Goal: Find specific page/section: Find specific page/section

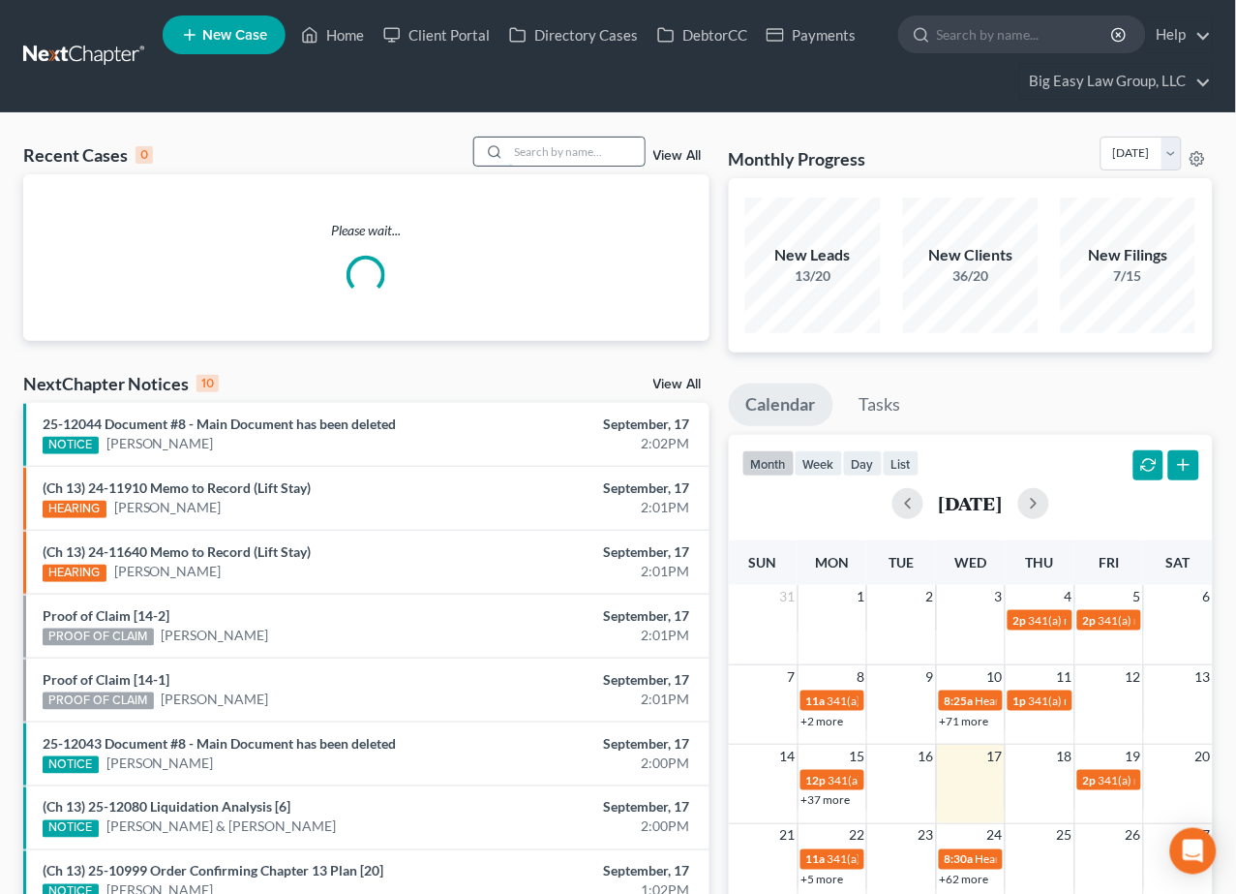
click at [591, 142] on input "search" at bounding box center [577, 151] width 136 height 28
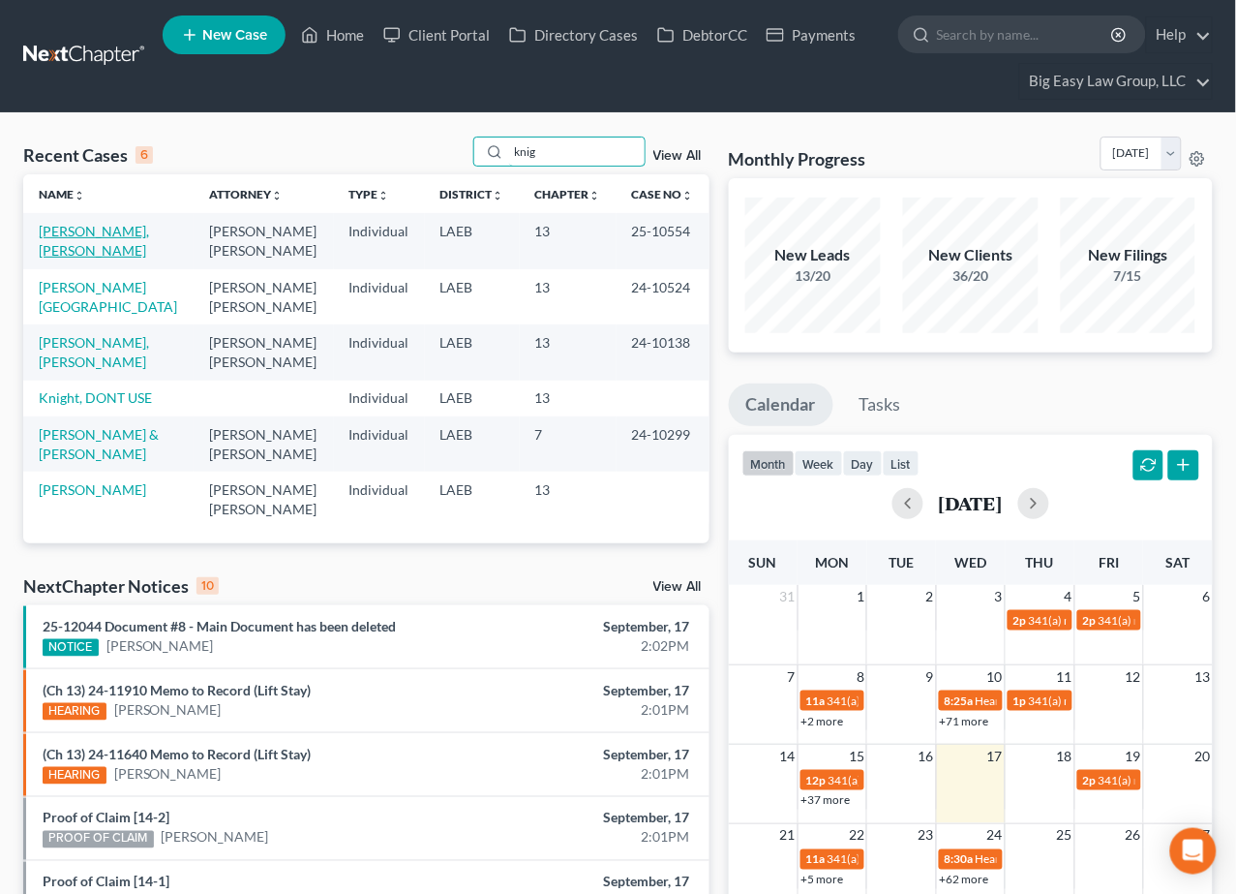
type input "knig"
click at [107, 223] on link "[PERSON_NAME], [PERSON_NAME]" at bounding box center [94, 241] width 110 height 36
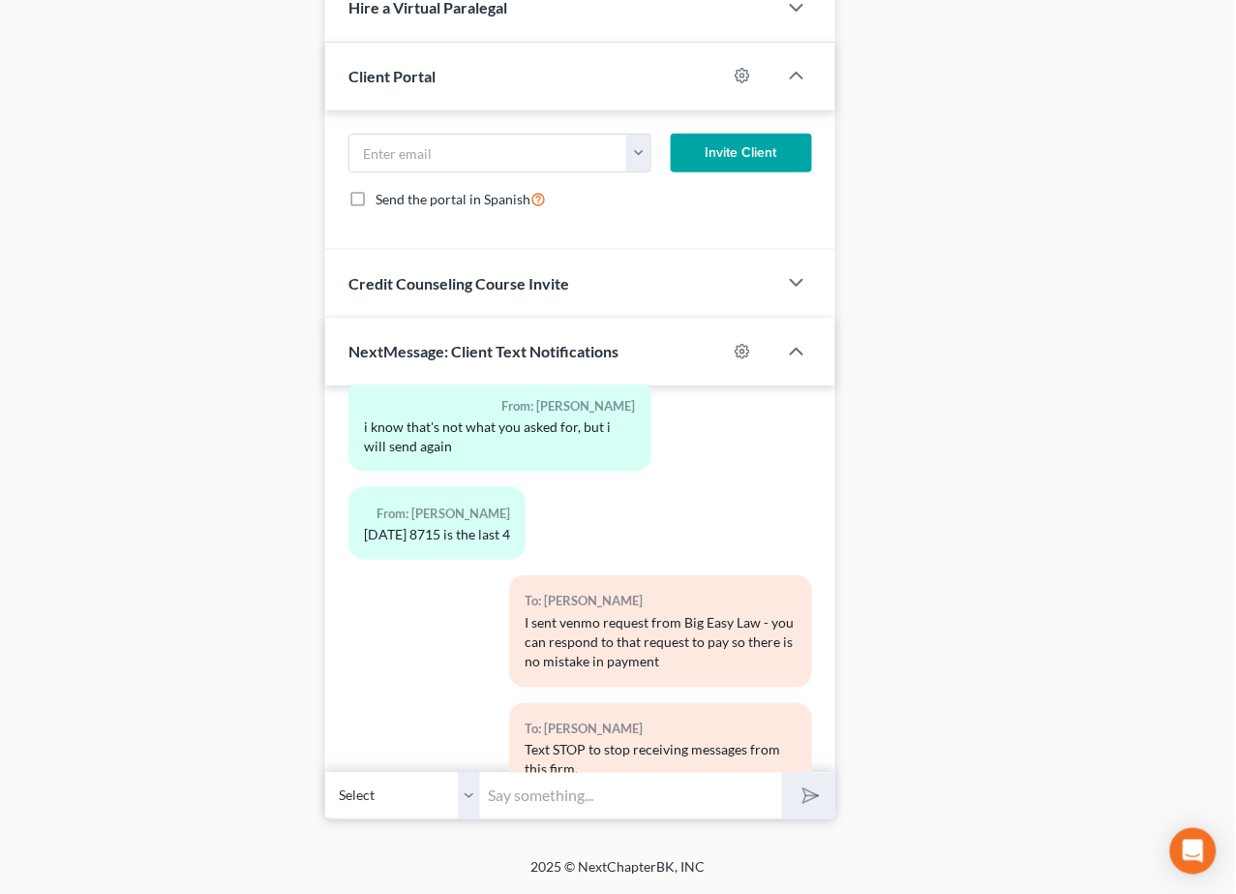
scroll to position [32143, 0]
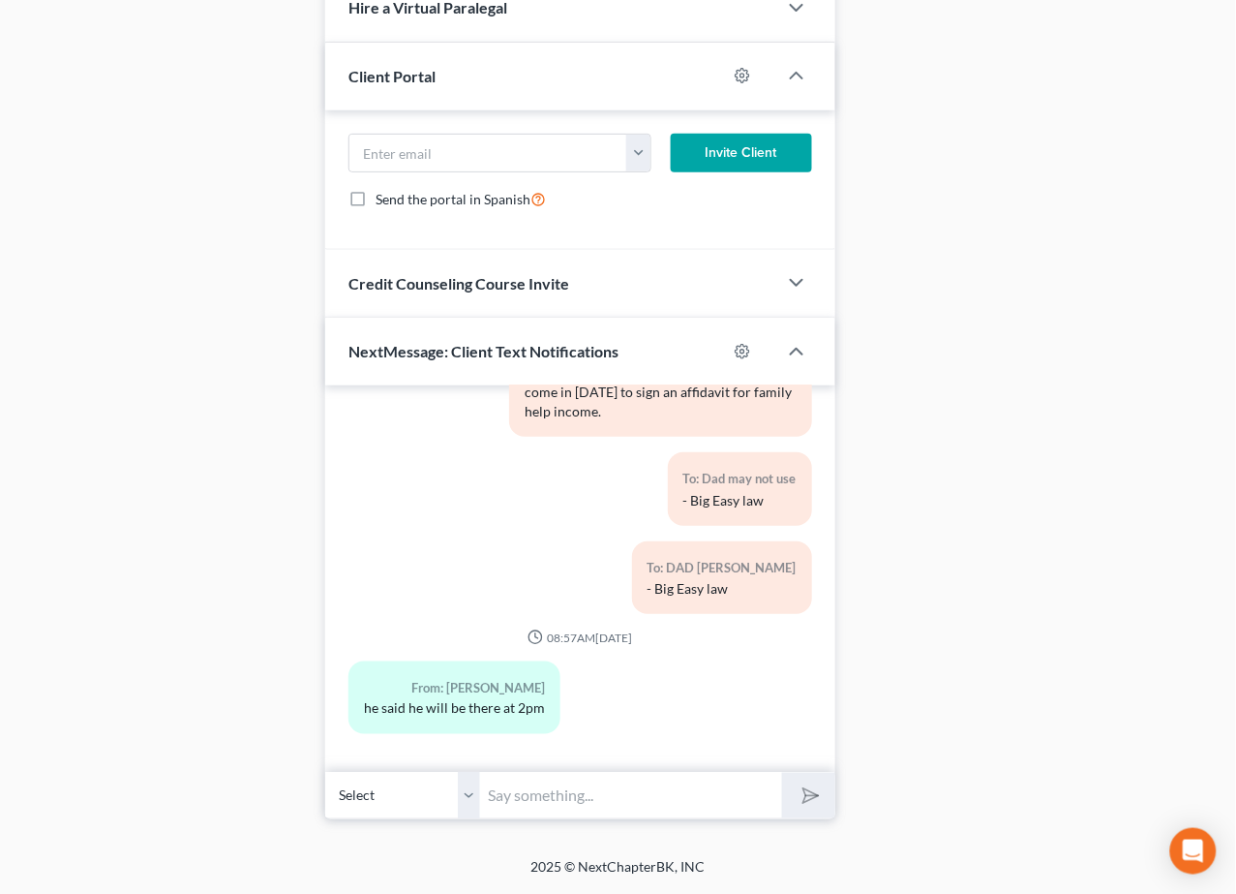
click at [594, 784] on input "text" at bounding box center [630, 795] width 301 height 47
type input "[PERSON_NAME] with Alpha Insurance Agency [PHONE_NUMBER] - say [PERSON_NAME] sh…"
click at [632, 788] on input "[PERSON_NAME] with Alpha Insurance Agency [PHONE_NUMBER] - say [PERSON_NAME] sh…" at bounding box center [630, 795] width 301 height 47
click at [618, 800] on input "[PERSON_NAME] with Alpha Insurance Agency [PHONE_NUMBER] - say [PERSON_NAME] sh…" at bounding box center [630, 795] width 301 height 47
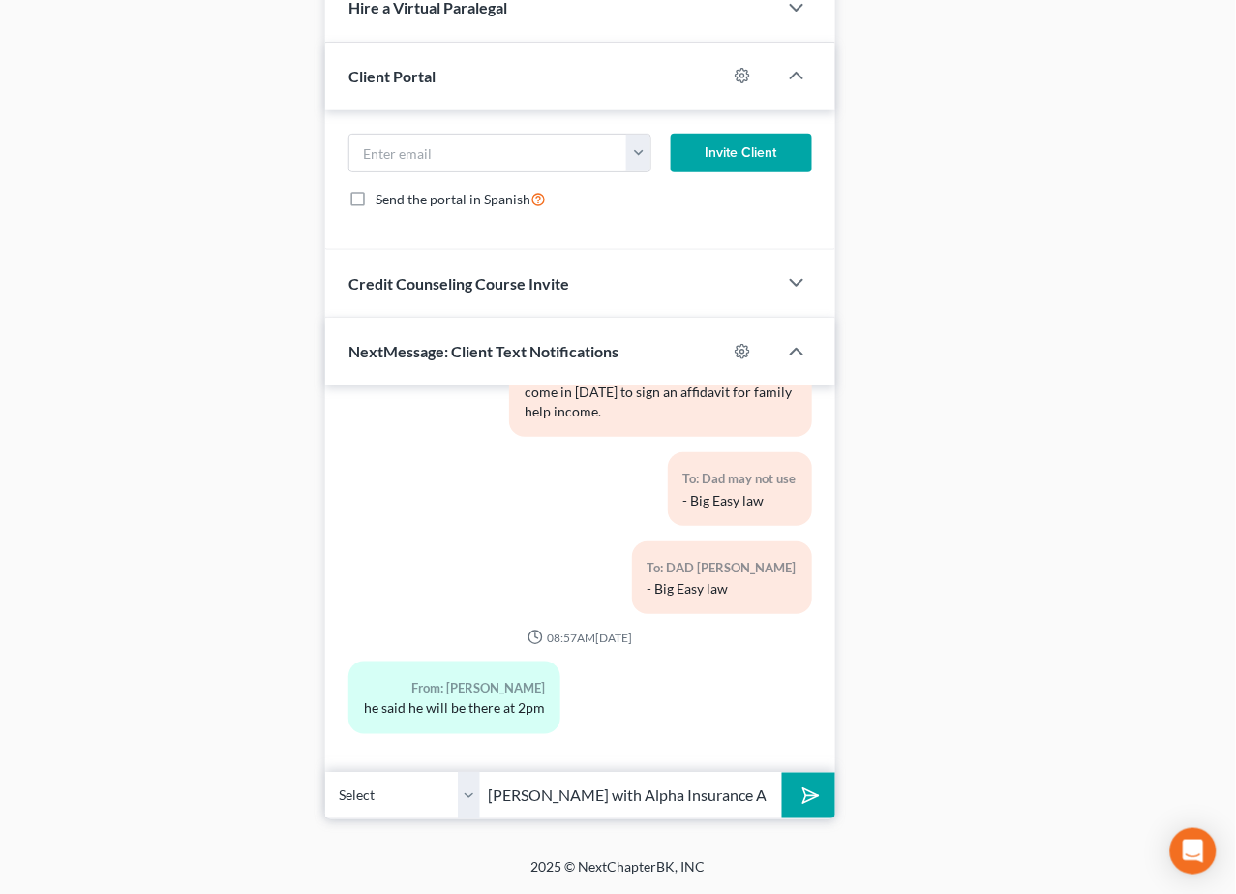
click at [799, 798] on icon "submit" at bounding box center [806, 795] width 27 height 27
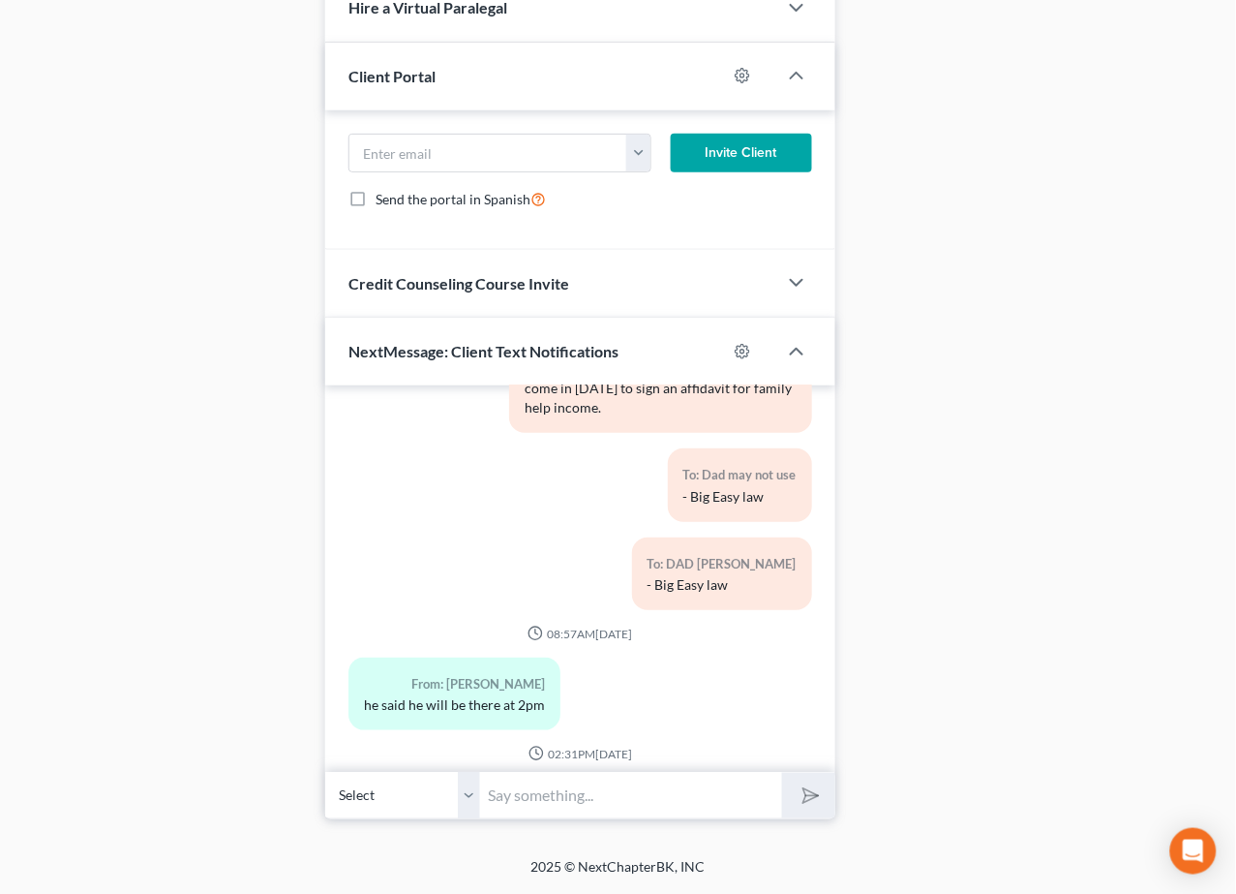
scroll to position [32303, 0]
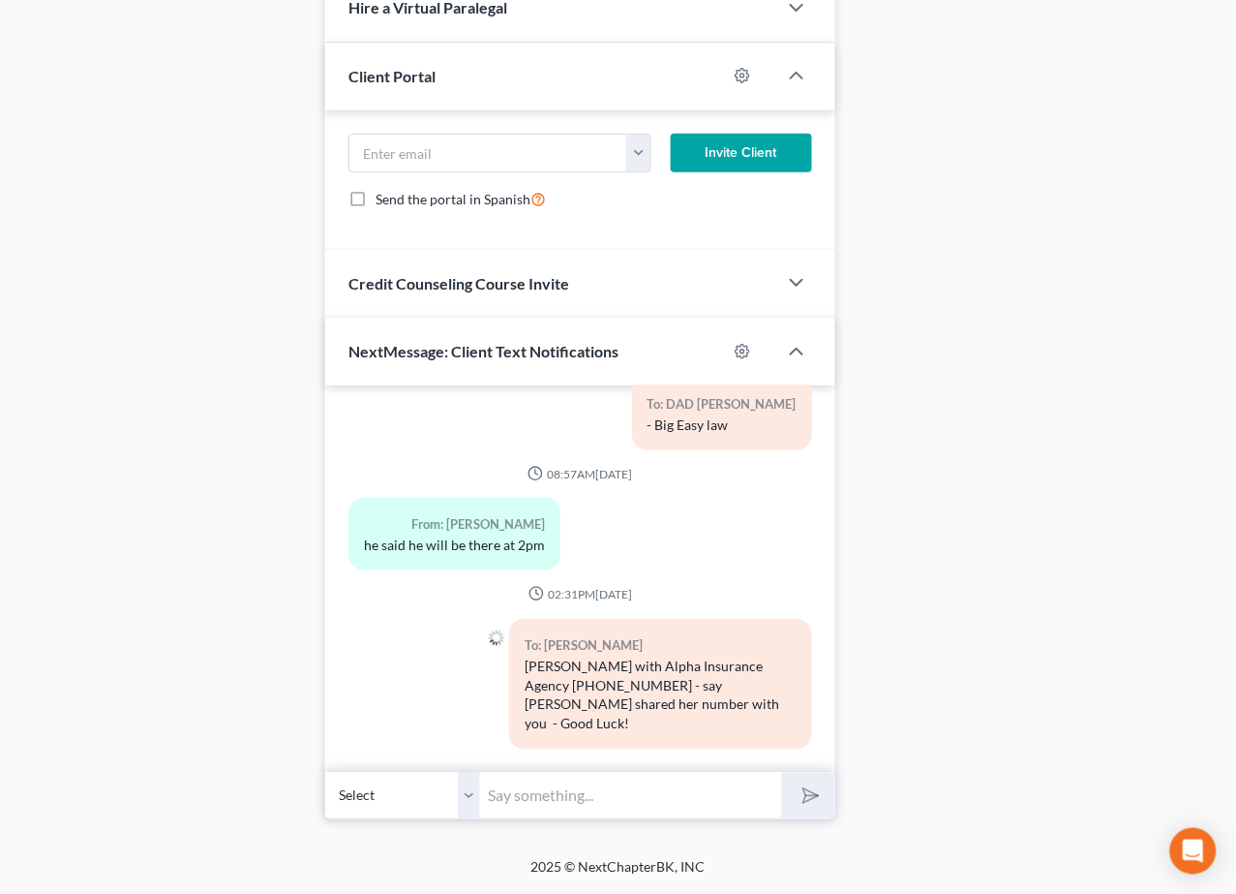
click at [685, 796] on input "text" at bounding box center [630, 795] width 301 height 47
click at [700, 793] on input "I just gave this insurance agent's info to your dad- start trying to get a chea…" at bounding box center [630, 795] width 301 height 47
type input "I just gave this insurance agent's info to your dad- start trying to get a chea…"
click at [782, 773] on button "submit" at bounding box center [808, 796] width 53 height 46
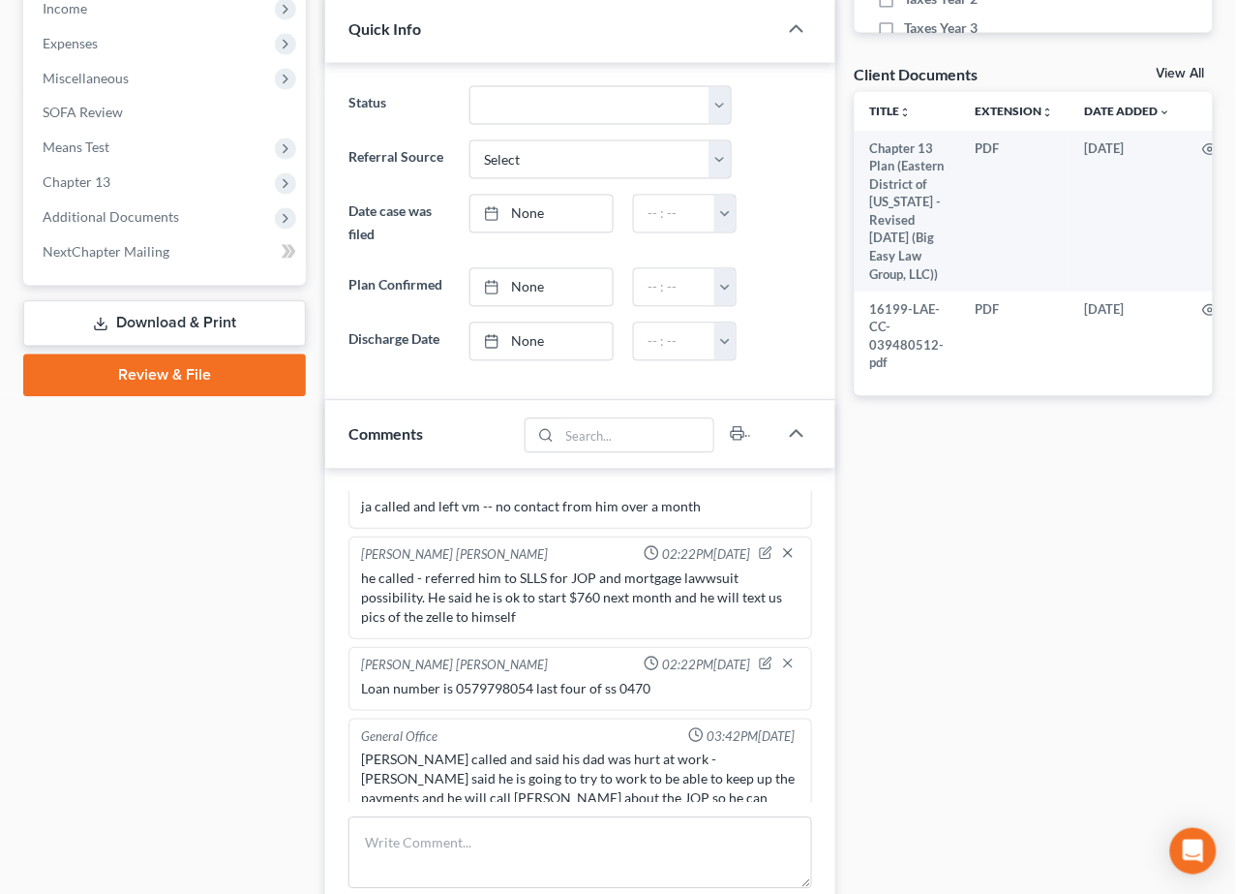
scroll to position [1692, 0]
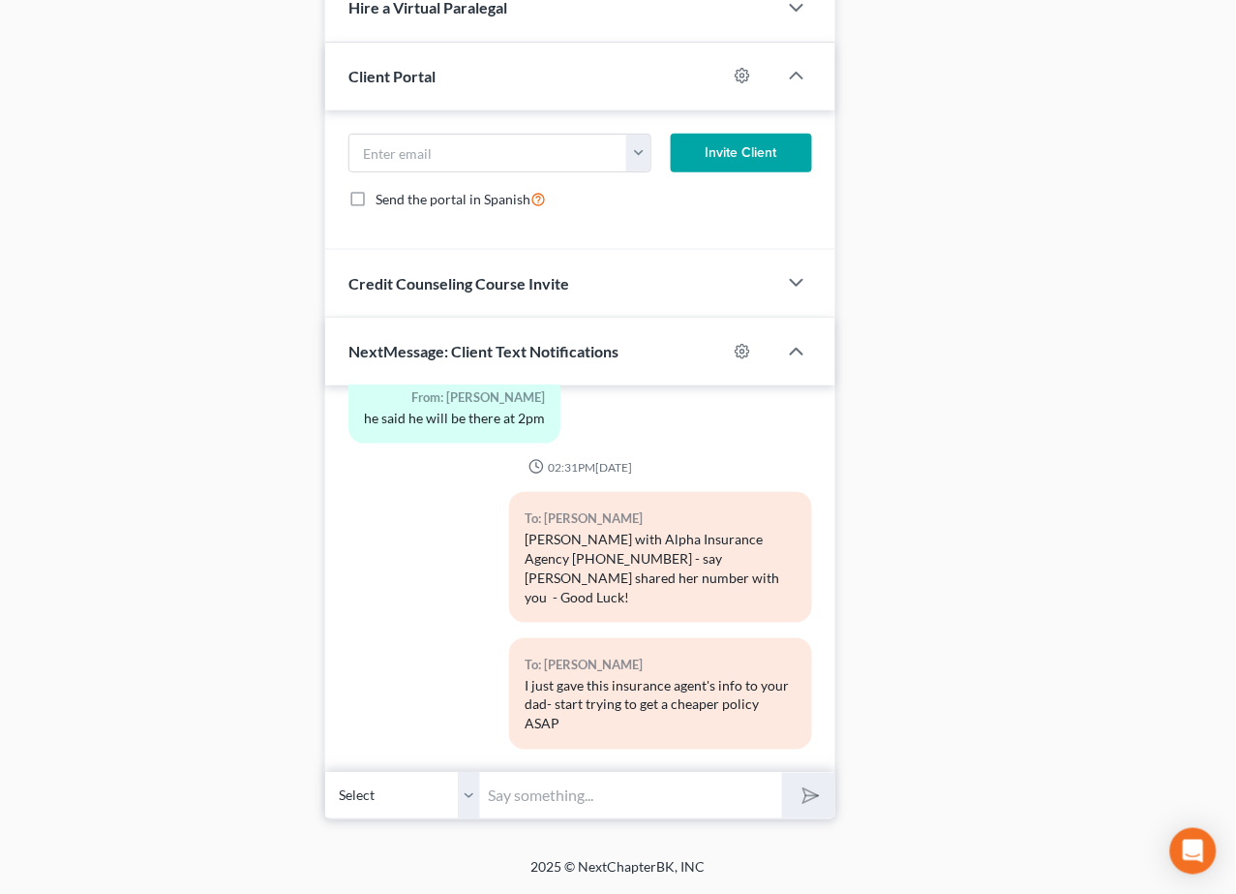
click at [469, 799] on select "Select [PHONE_NUMBER] - [PERSON_NAME] [PHONE_NUMBER] - DAD [PERSON_NAME] [PHONE…" at bounding box center [402, 795] width 155 height 47
select select "1"
click at [325, 772] on select "Select [PHONE_NUMBER] - [PERSON_NAME] [PHONE_NUMBER] - DAD [PERSON_NAME] [PHONE…" at bounding box center [402, 795] width 155 height 47
click at [582, 792] on input "text" at bounding box center [630, 795] width 301 height 47
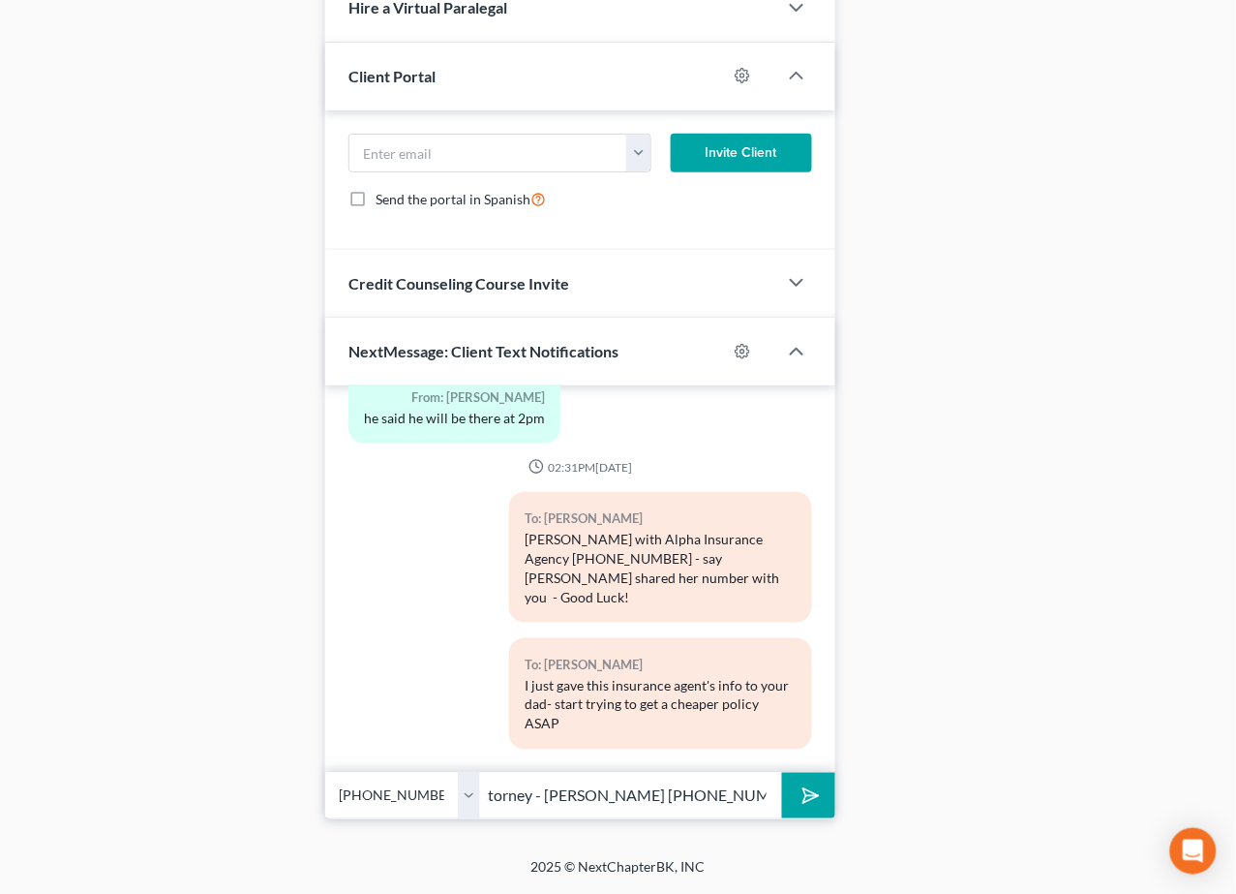
type input "Worker's comp attorney - [PERSON_NAME] [PHONE_NUMBER]"
click at [800, 798] on icon "submit" at bounding box center [806, 795] width 27 height 27
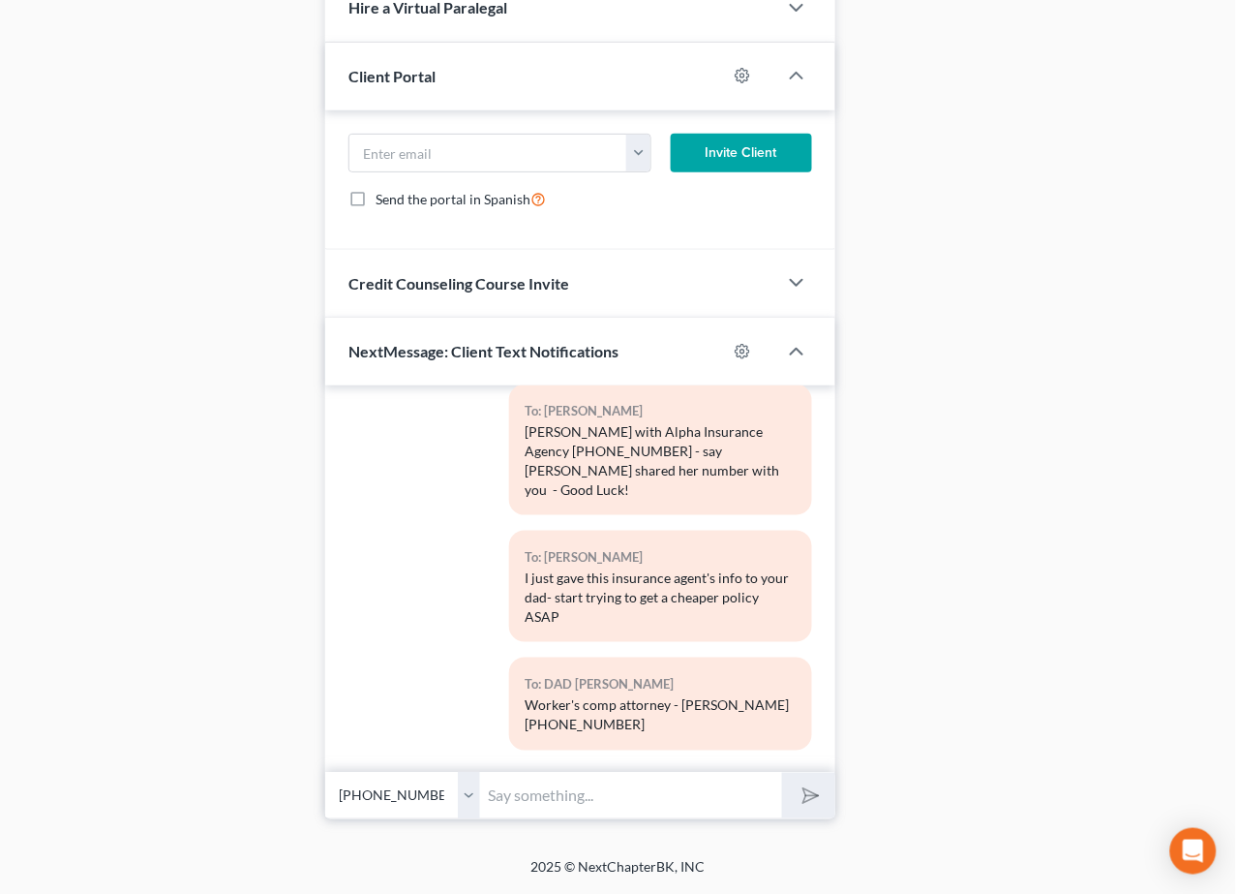
scroll to position [662, 0]
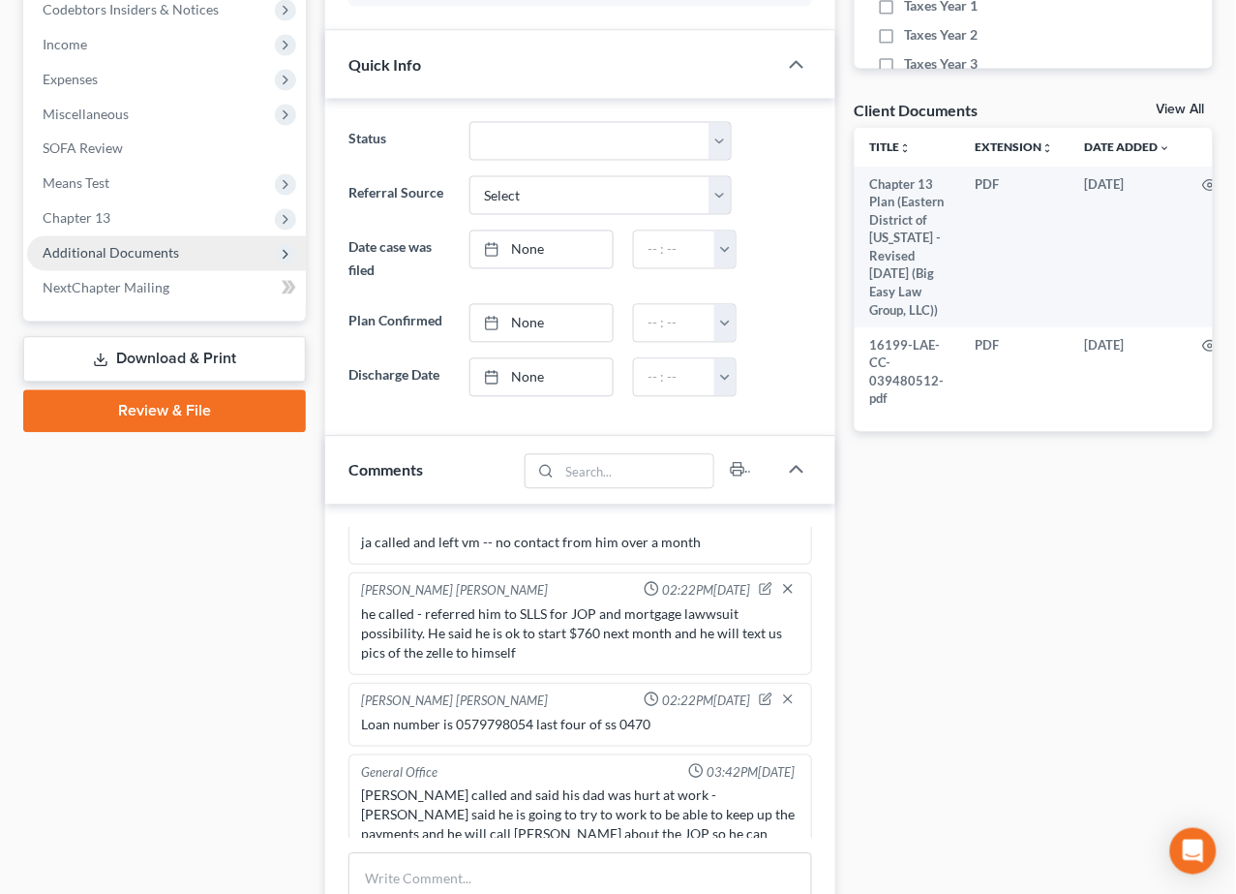
click at [171, 255] on span "Additional Documents" at bounding box center [111, 253] width 137 height 16
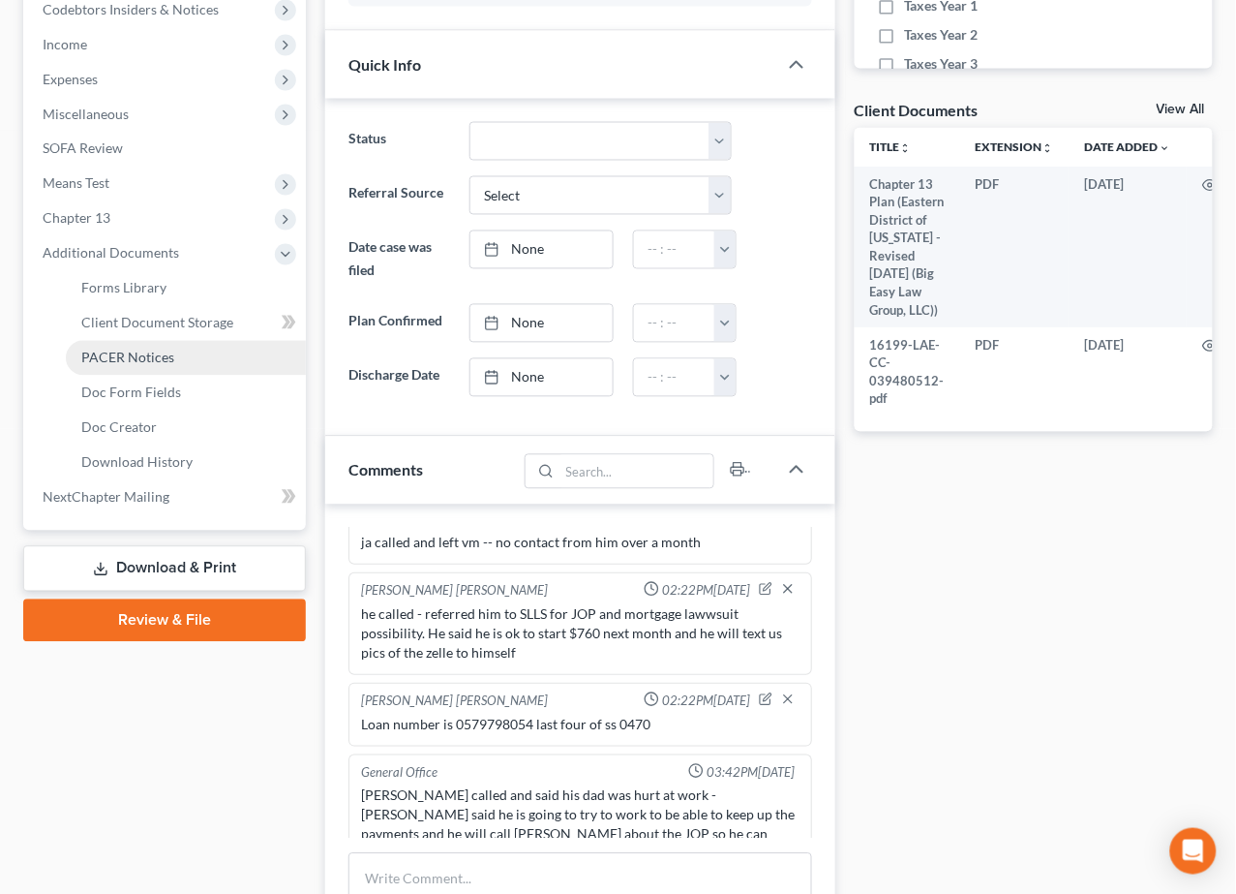
click at [207, 357] on link "PACER Notices" at bounding box center [186, 358] width 240 height 35
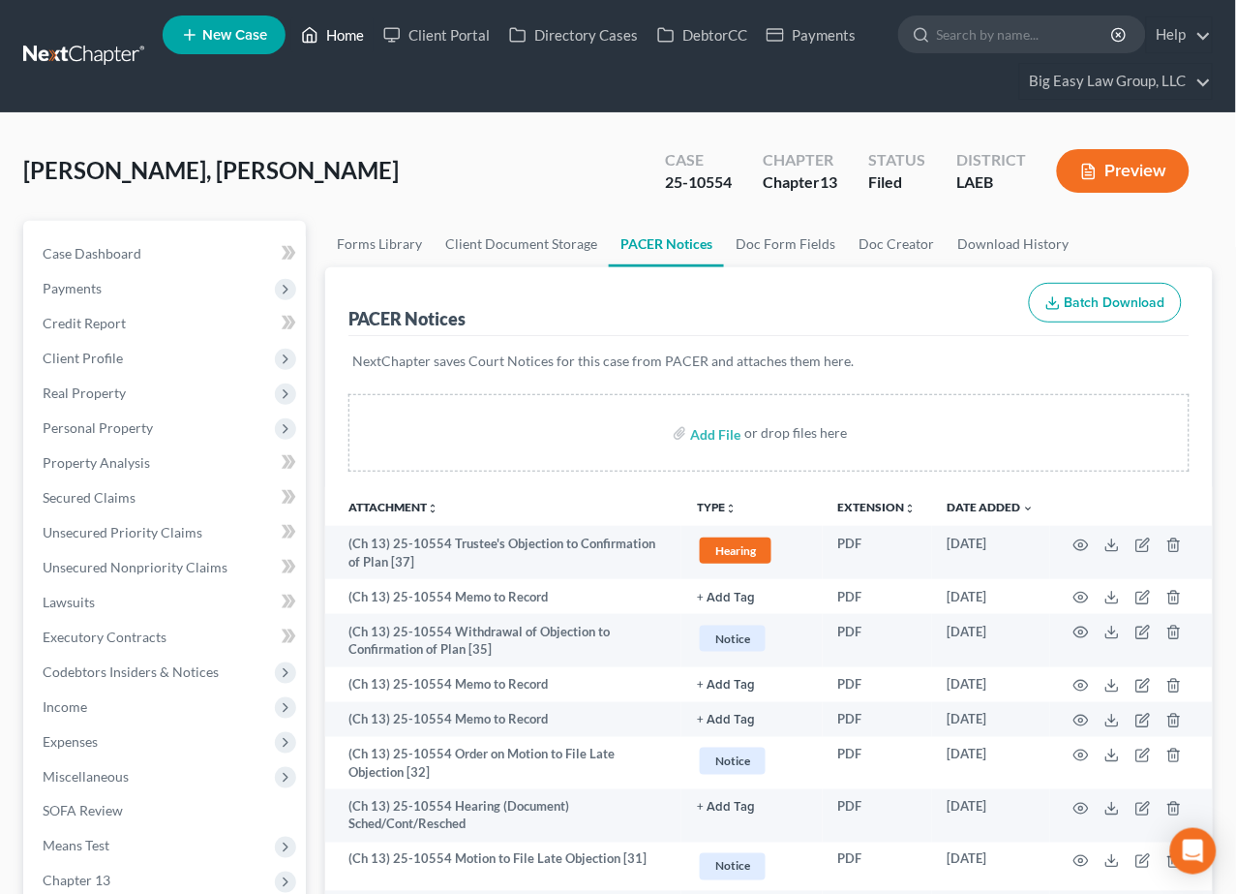
click at [361, 42] on link "Home" at bounding box center [332, 34] width 82 height 35
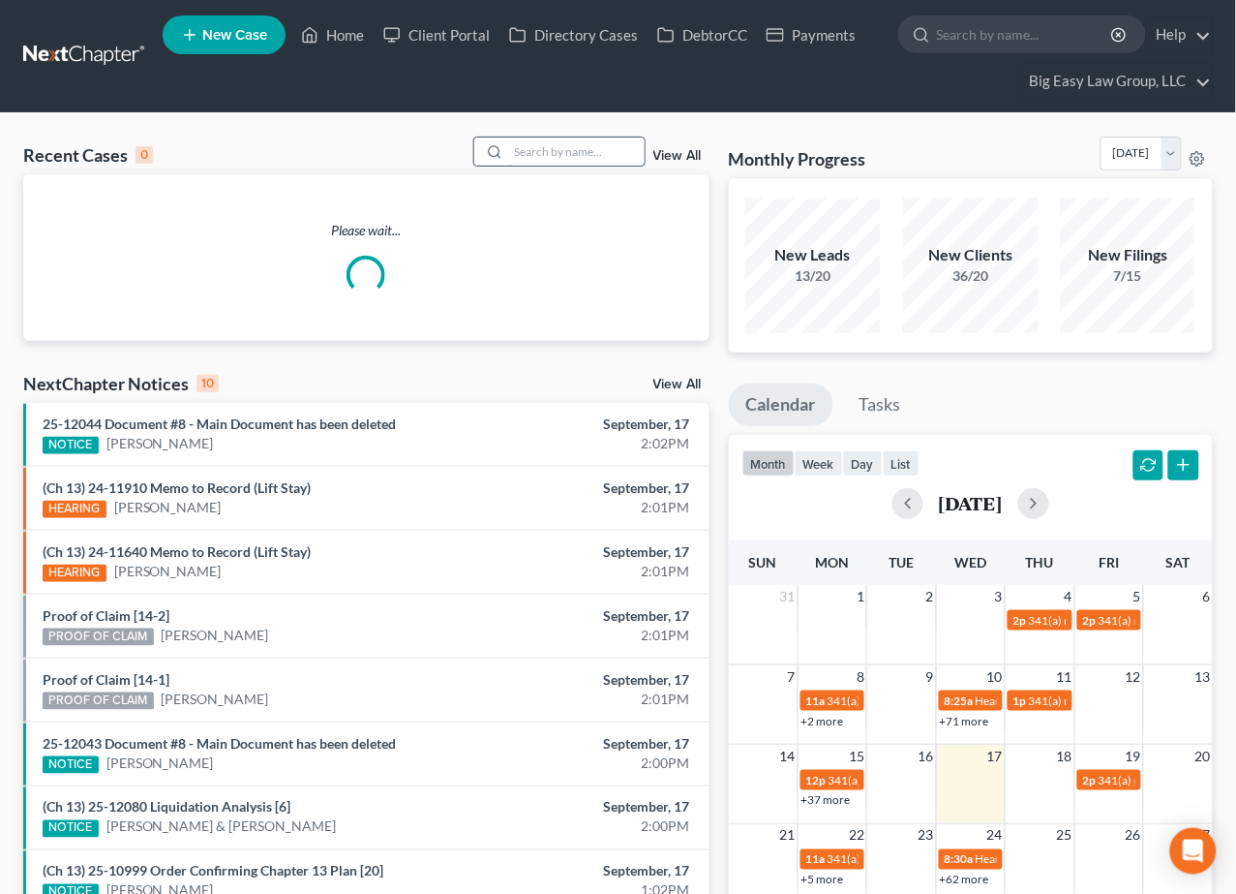
click at [529, 151] on input "search" at bounding box center [577, 151] width 136 height 28
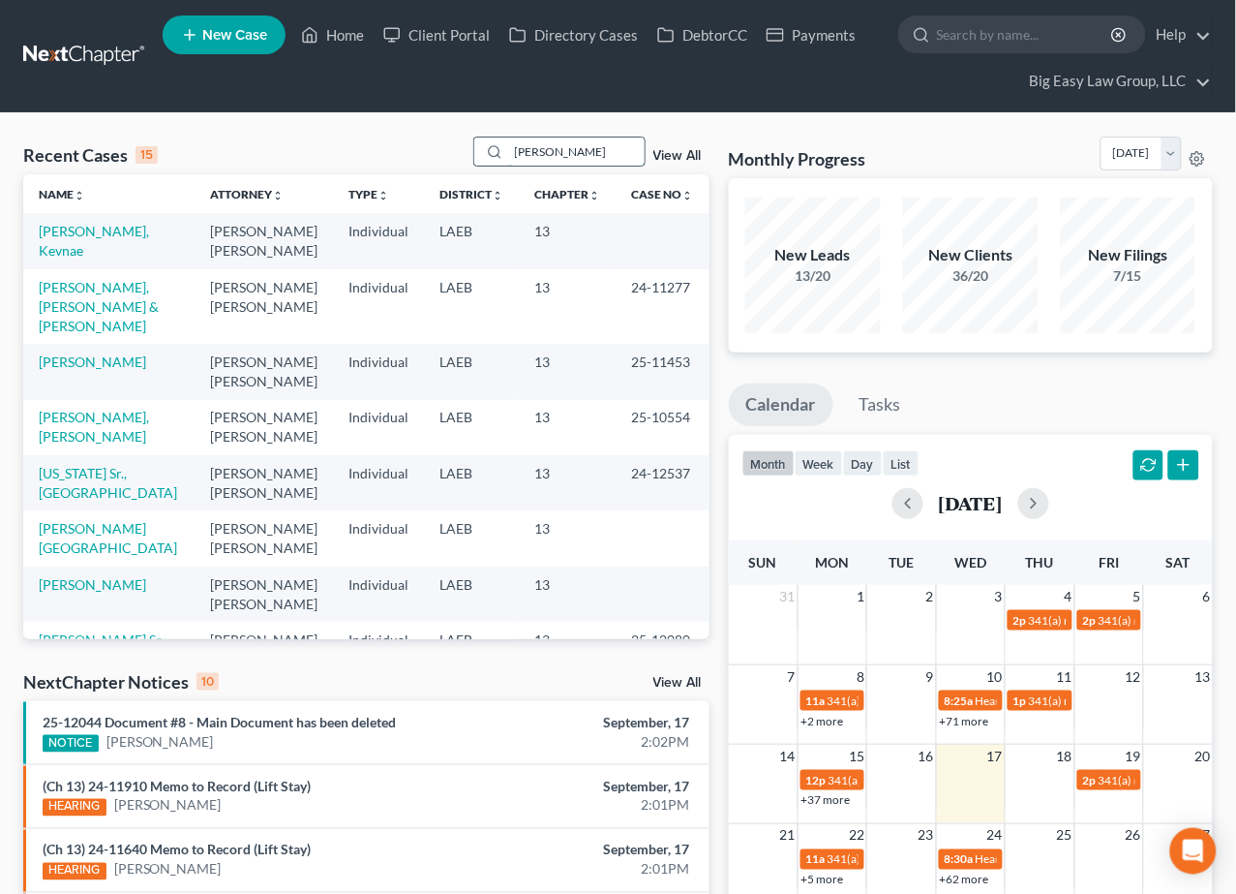
type input "[PERSON_NAME]"
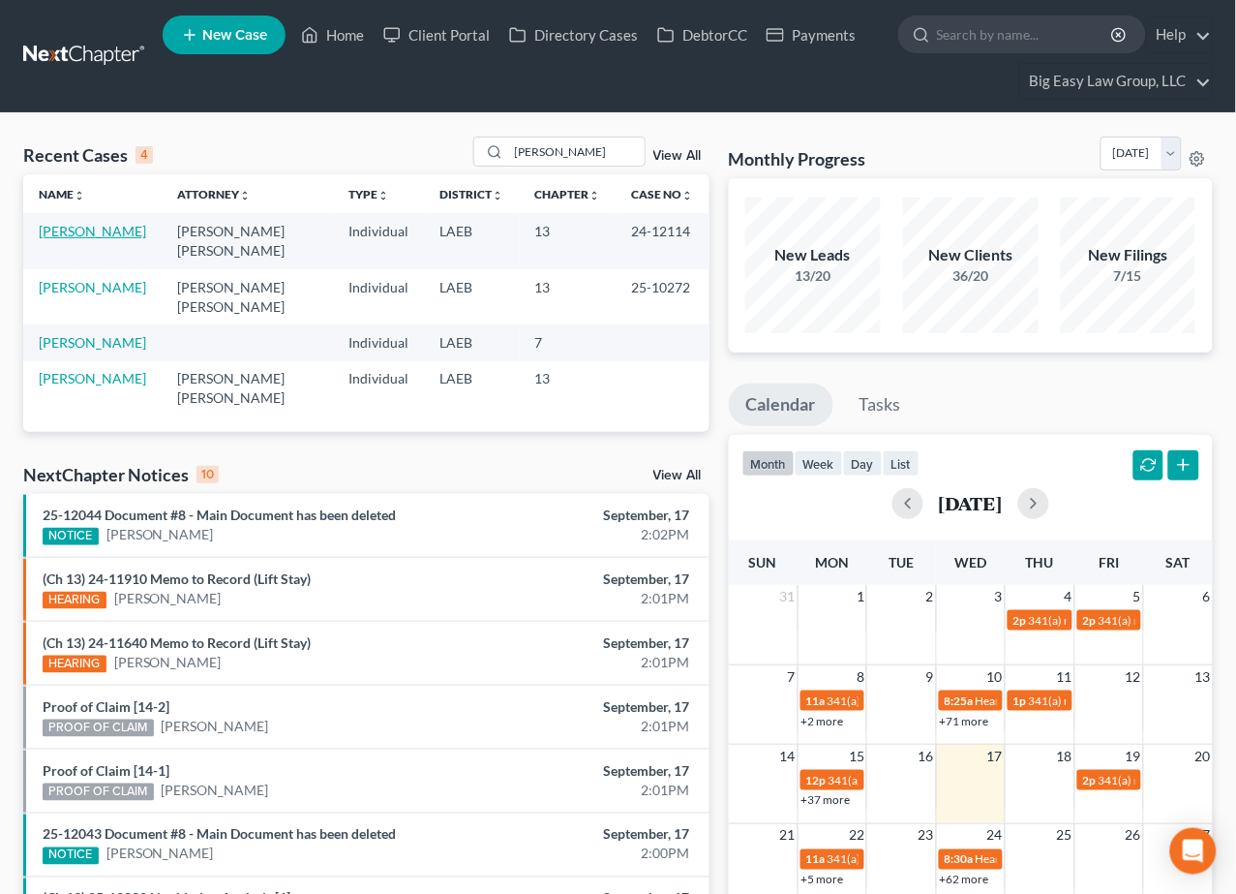
click at [96, 227] on link "[PERSON_NAME]" at bounding box center [92, 231] width 107 height 16
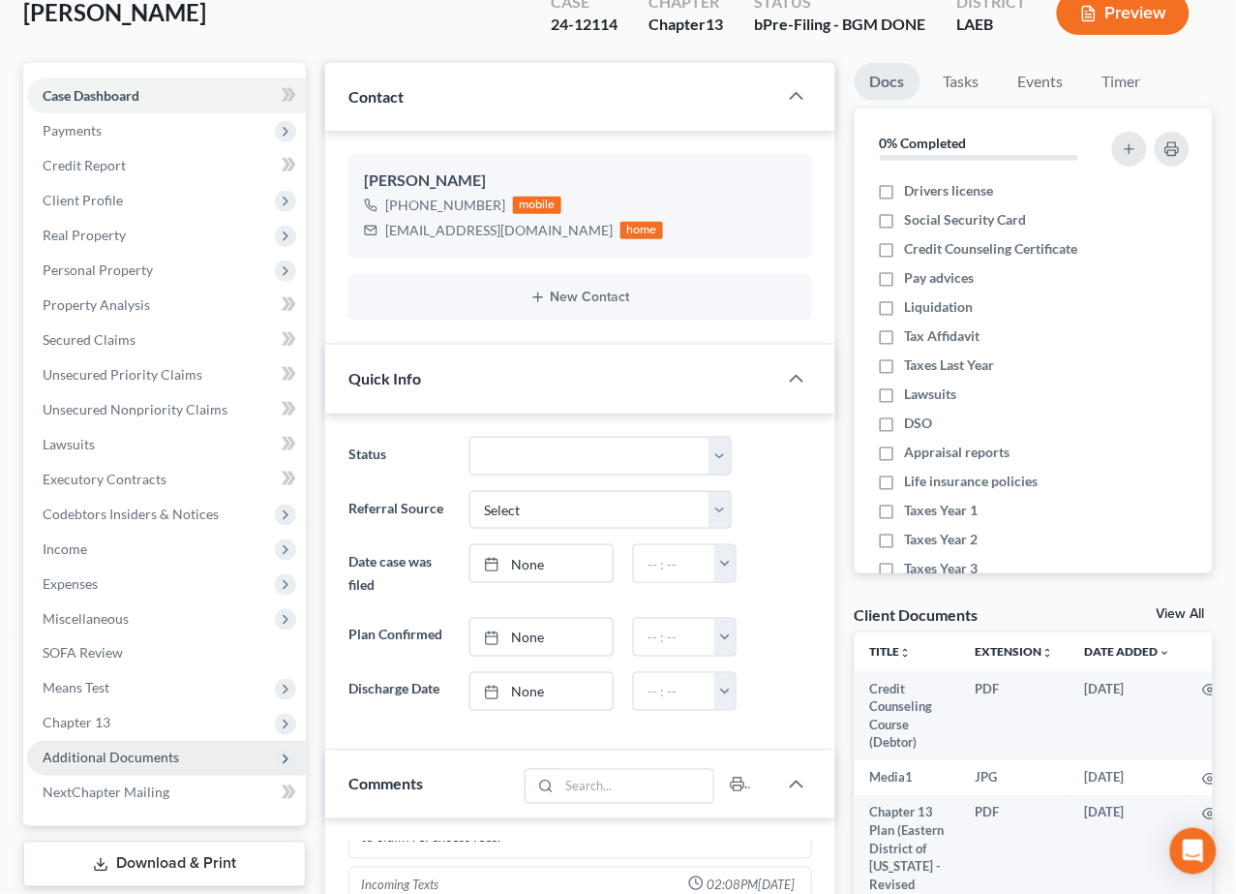
scroll to position [419, 0]
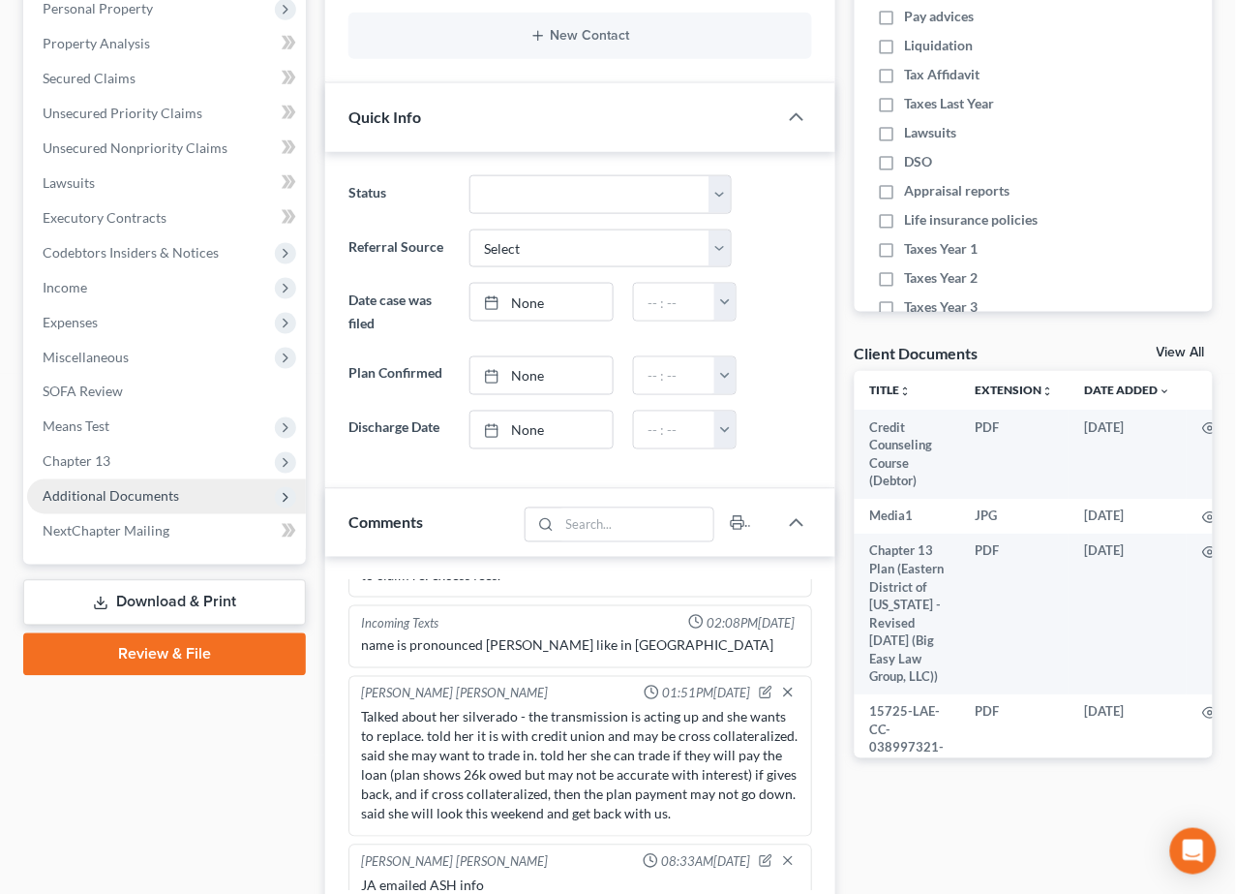
click at [203, 490] on span "Additional Documents" at bounding box center [166, 496] width 279 height 35
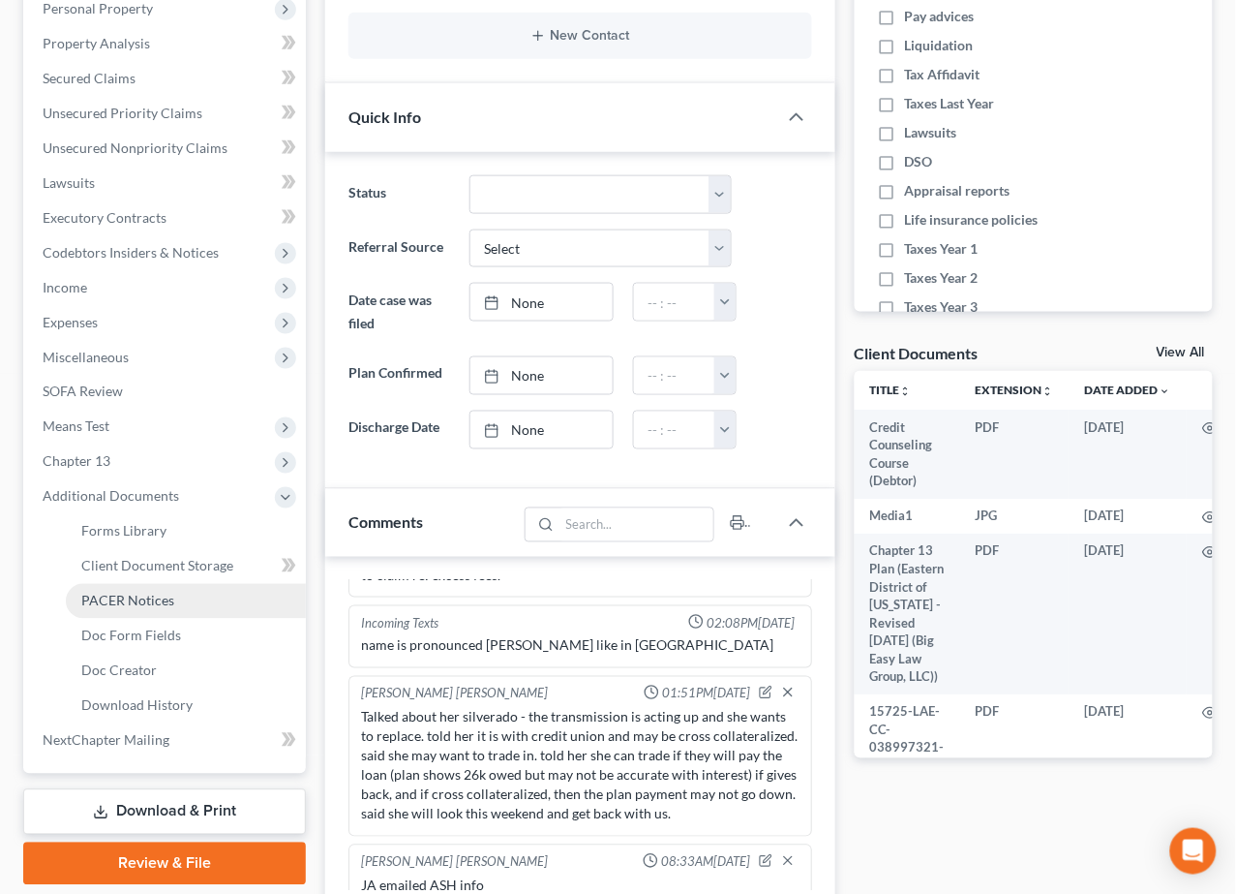
click at [210, 584] on link "PACER Notices" at bounding box center [186, 601] width 240 height 35
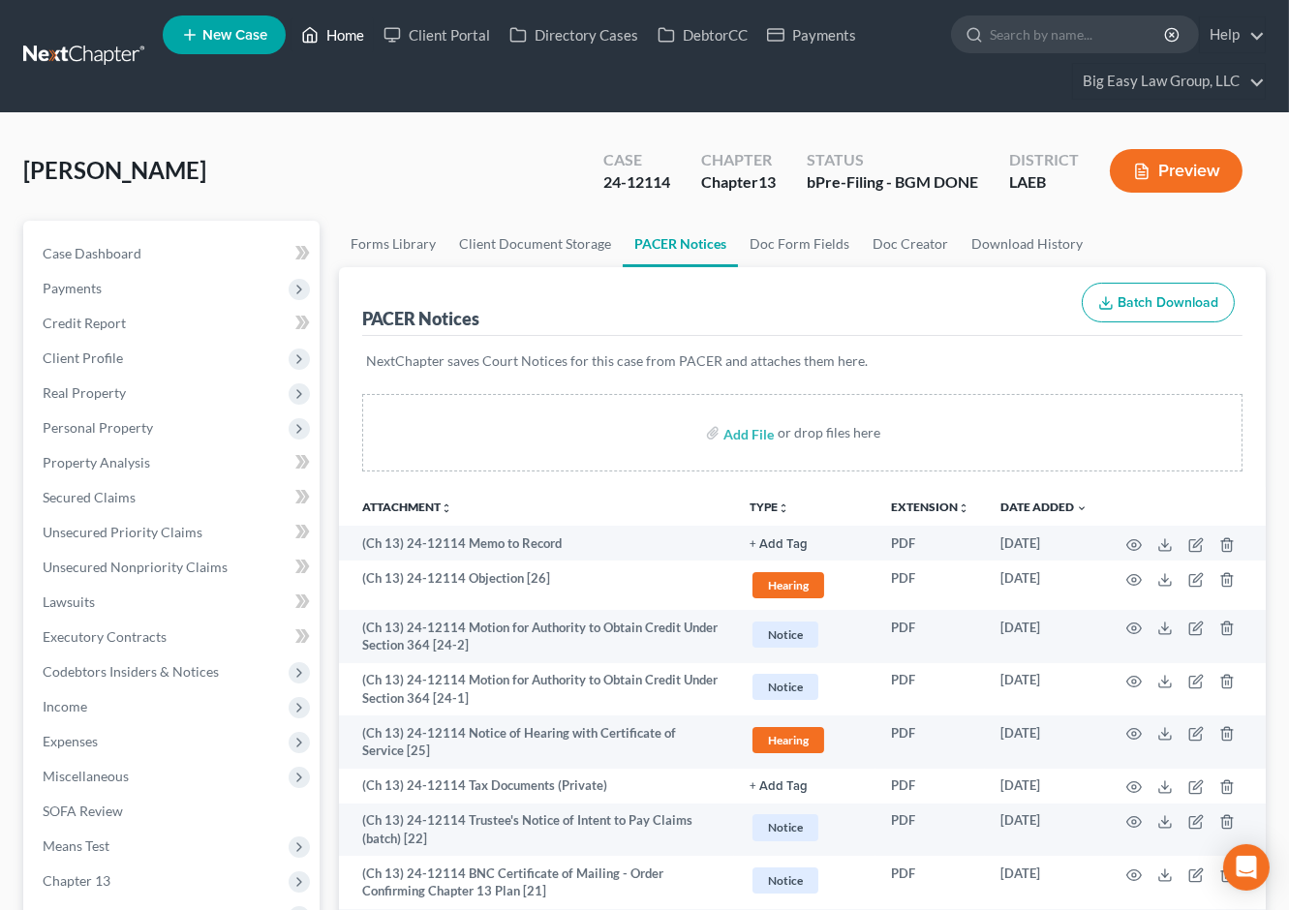
drag, startPoint x: 331, startPoint y: 36, endPoint x: 399, endPoint y: 64, distance: 73.4
click at [332, 37] on link "Home" at bounding box center [332, 34] width 82 height 35
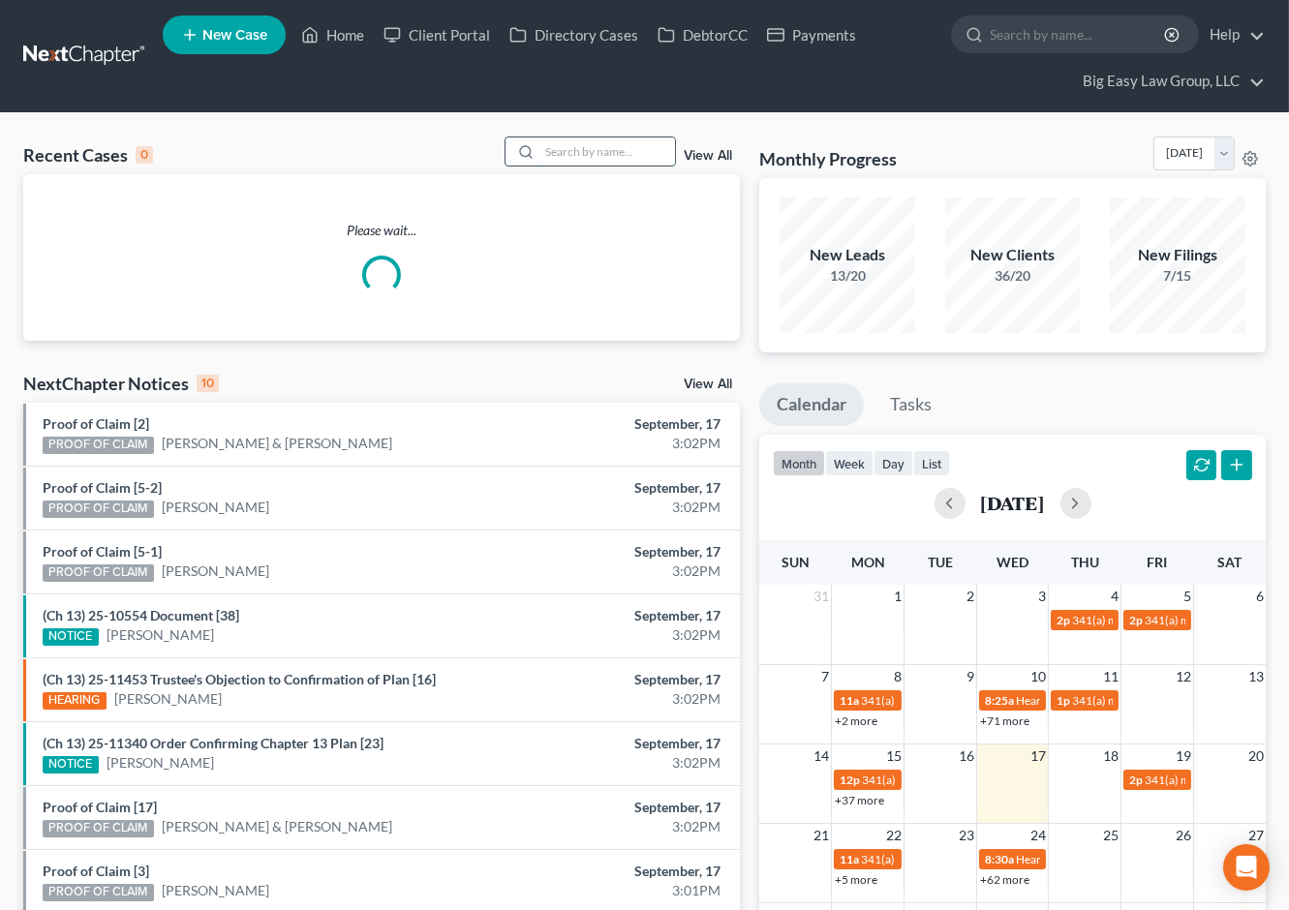
click at [559, 155] on input "search" at bounding box center [607, 151] width 136 height 28
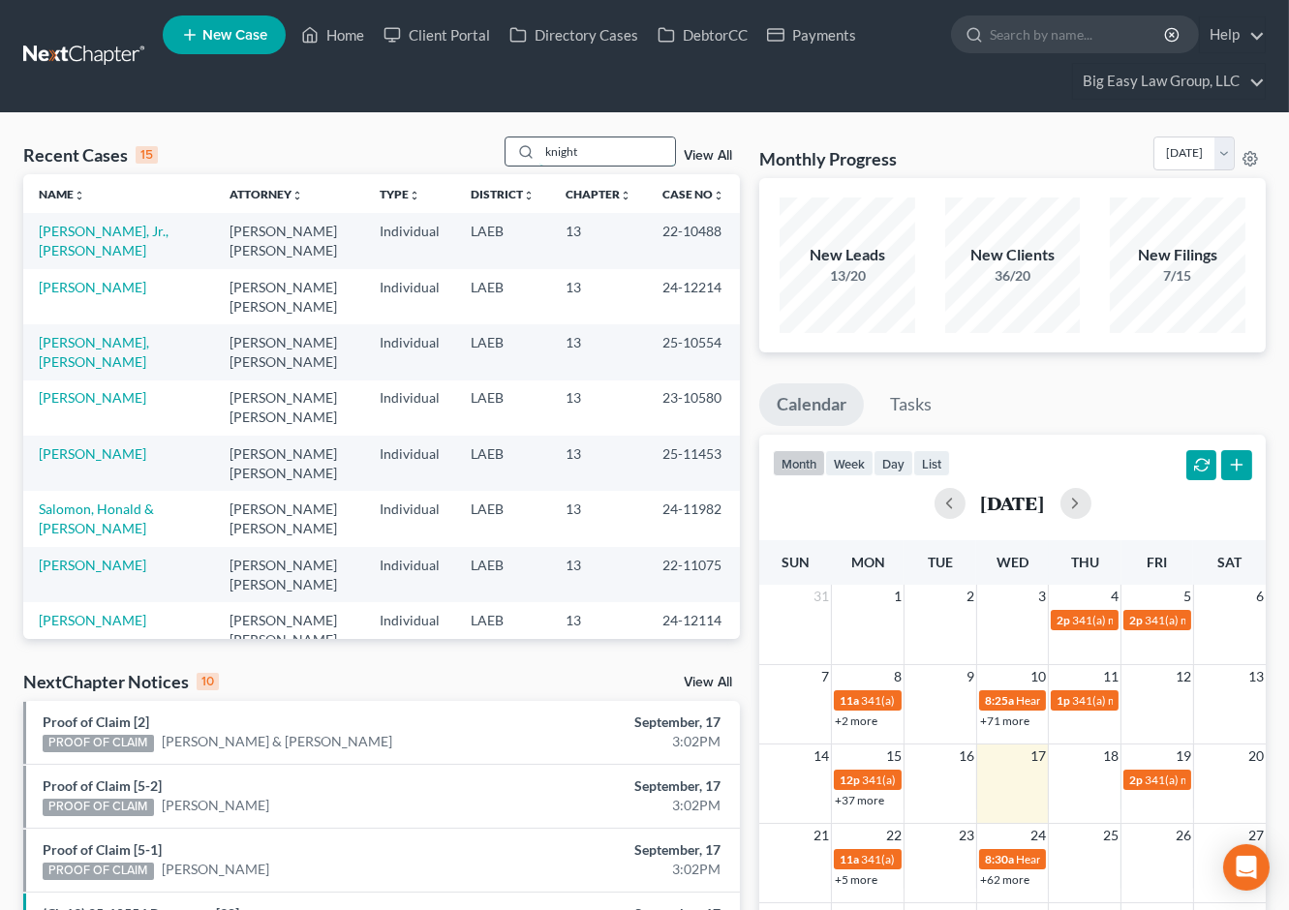
type input "knight"
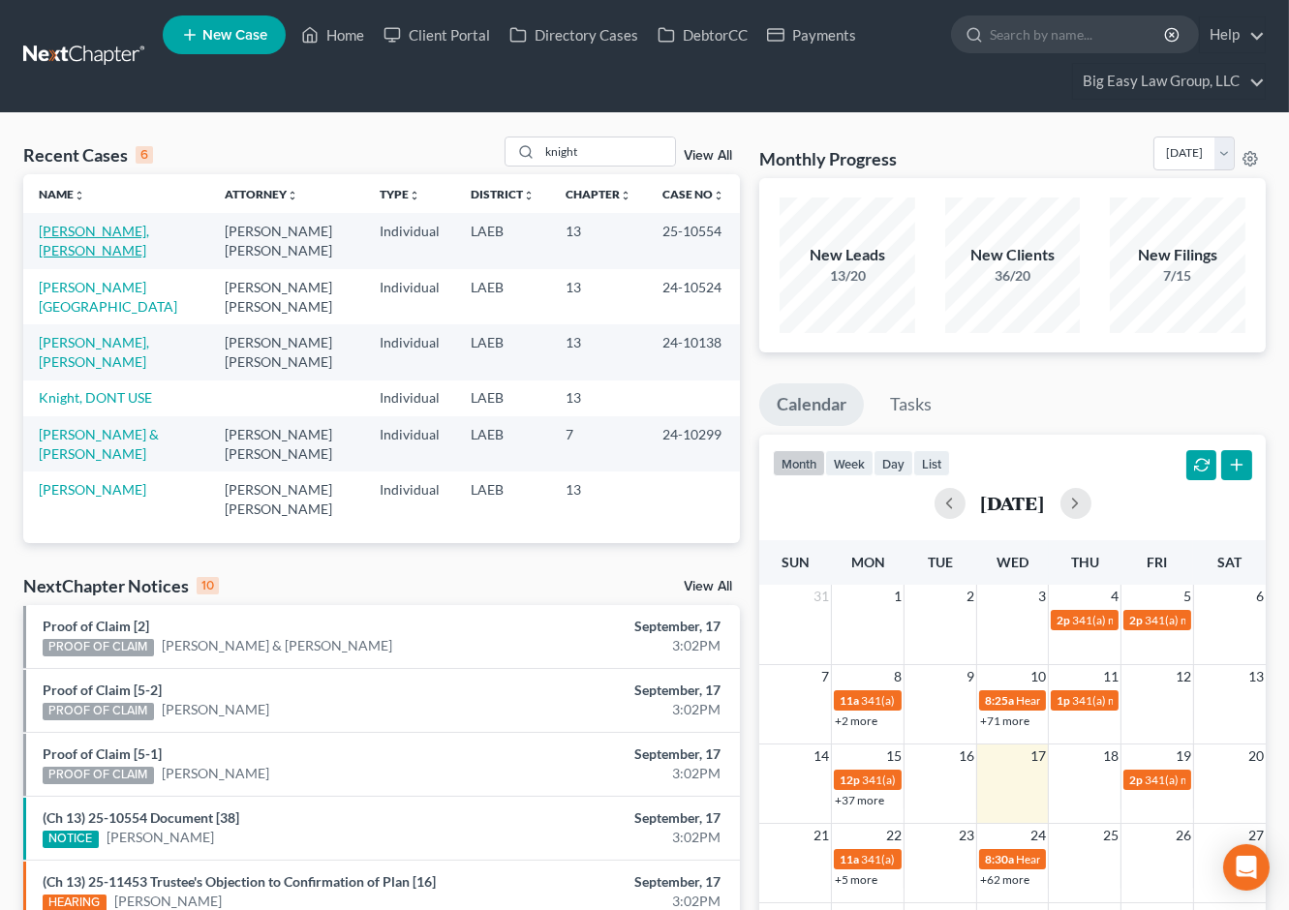
click at [115, 228] on link "[PERSON_NAME], [PERSON_NAME]" at bounding box center [94, 241] width 110 height 36
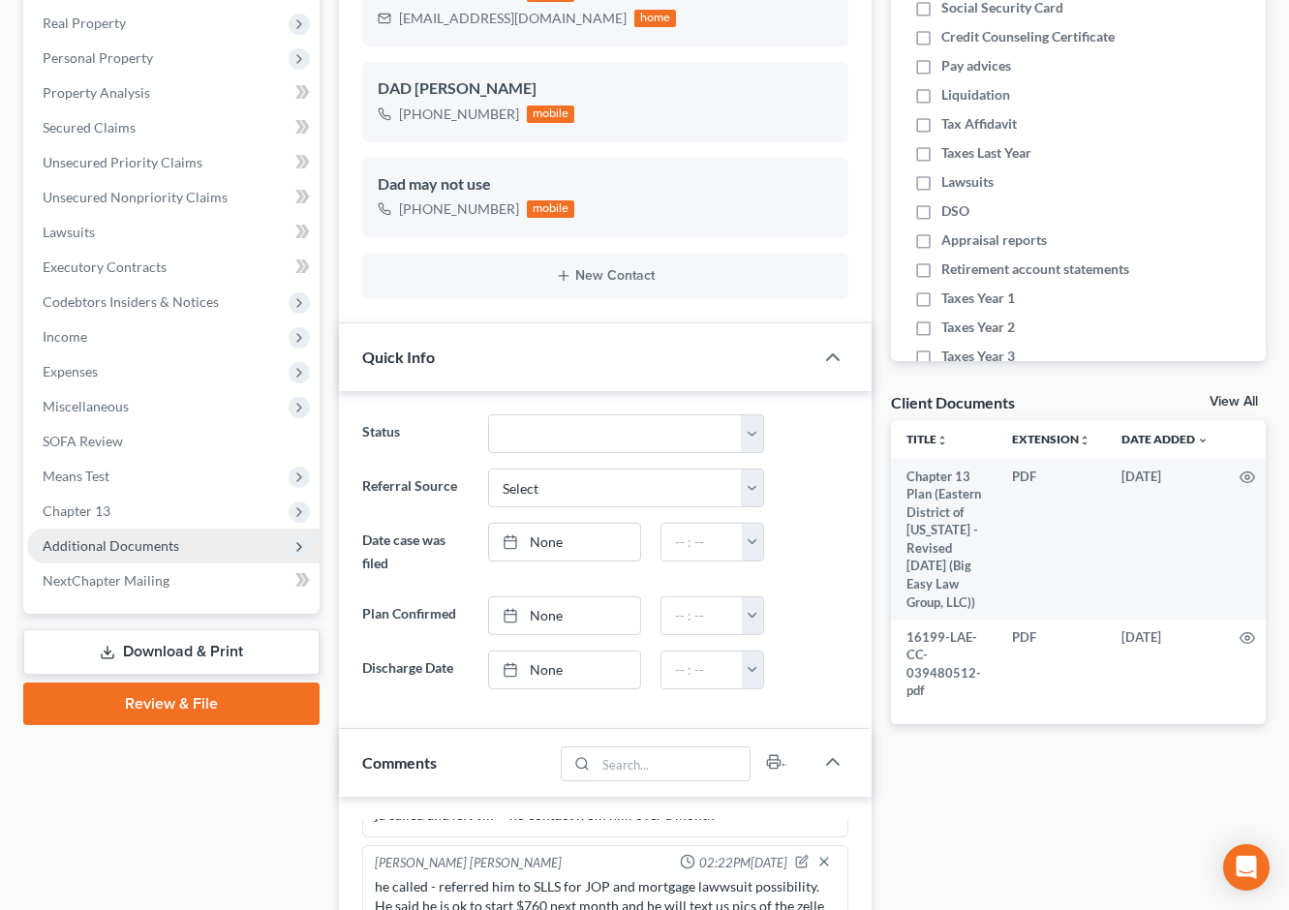
scroll to position [32092, 0]
click at [201, 543] on span "Additional Documents" at bounding box center [173, 546] width 292 height 35
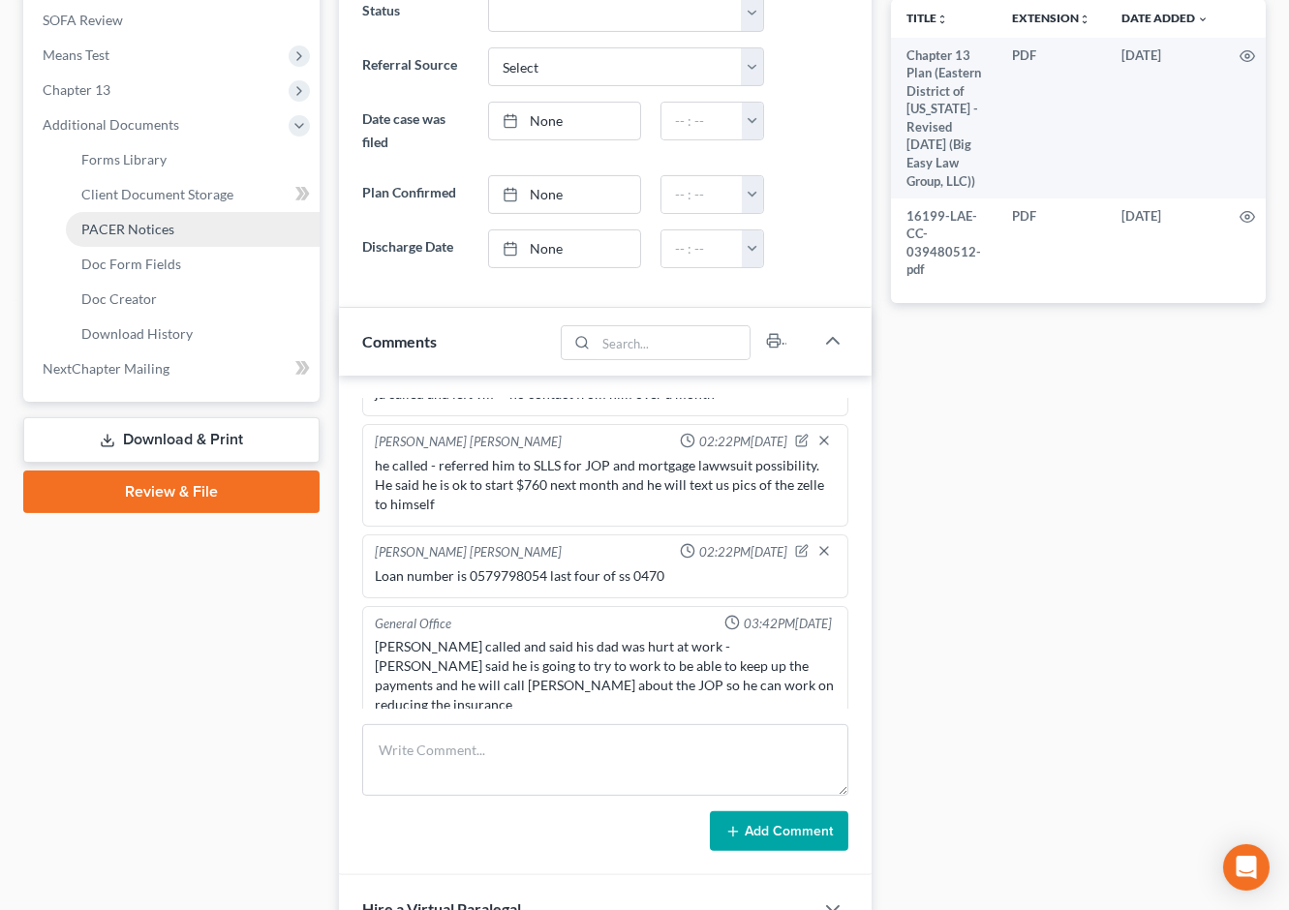
click at [202, 226] on link "PACER Notices" at bounding box center [193, 229] width 254 height 35
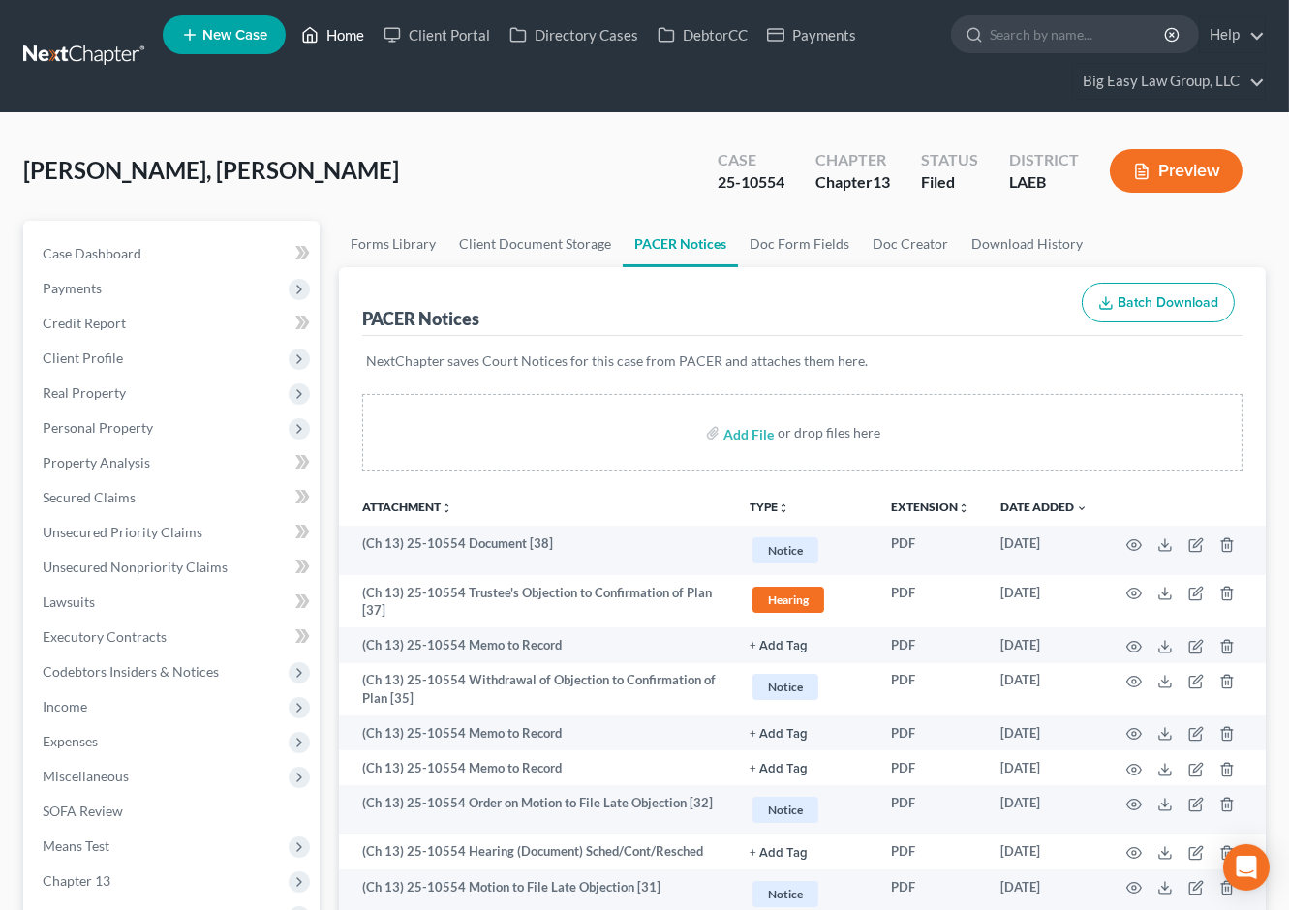
click at [330, 35] on link "Home" at bounding box center [332, 34] width 82 height 35
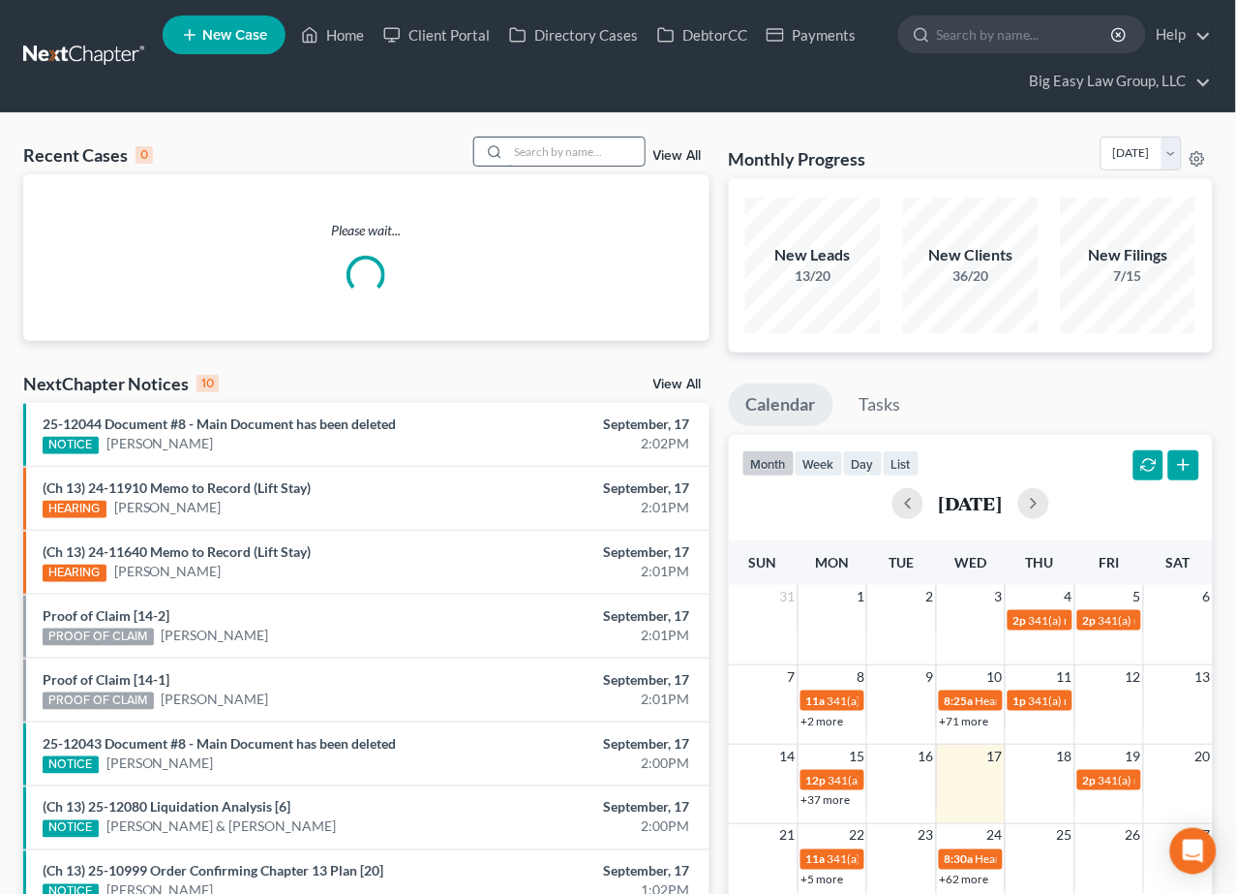
click at [532, 150] on input "search" at bounding box center [577, 151] width 136 height 28
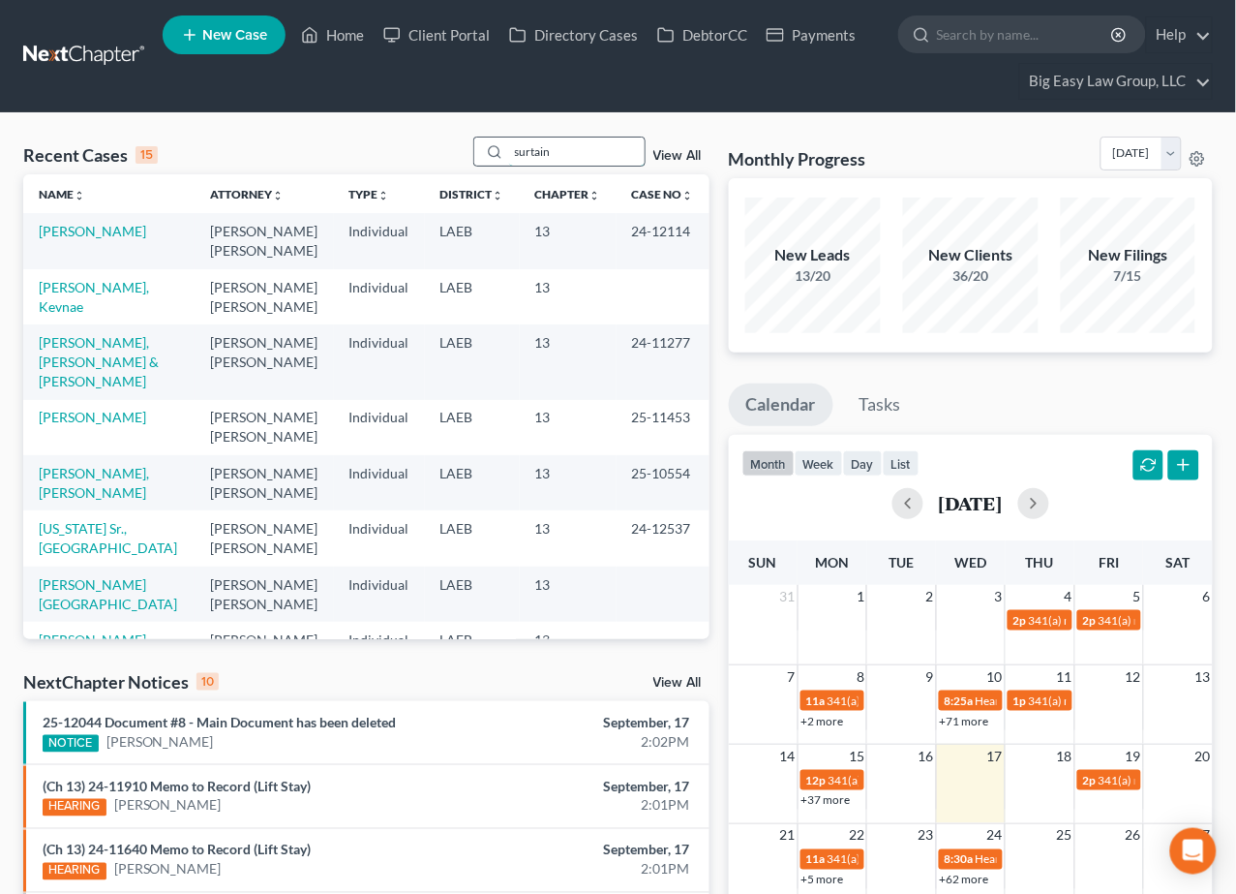
type input "surtain"
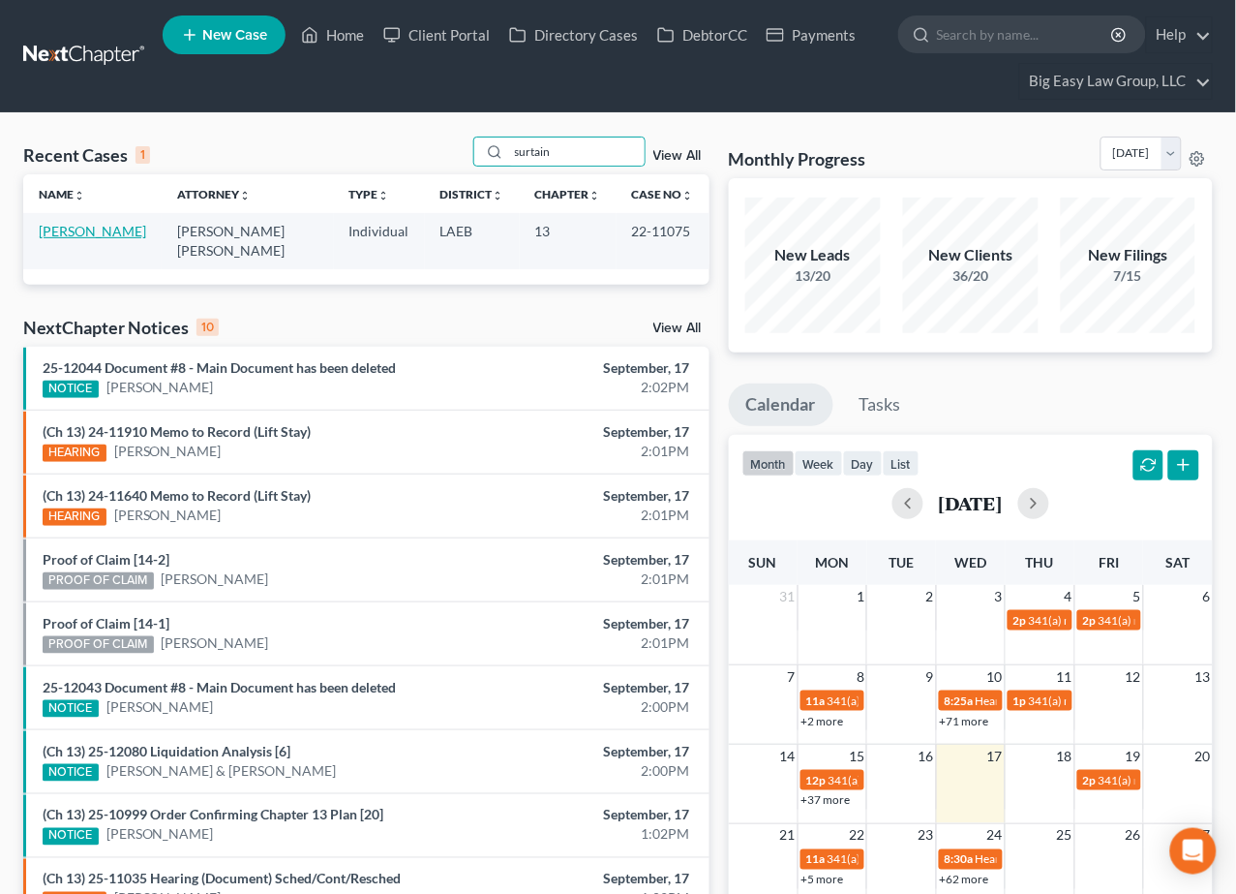
click at [77, 237] on link "[PERSON_NAME]" at bounding box center [92, 231] width 107 height 16
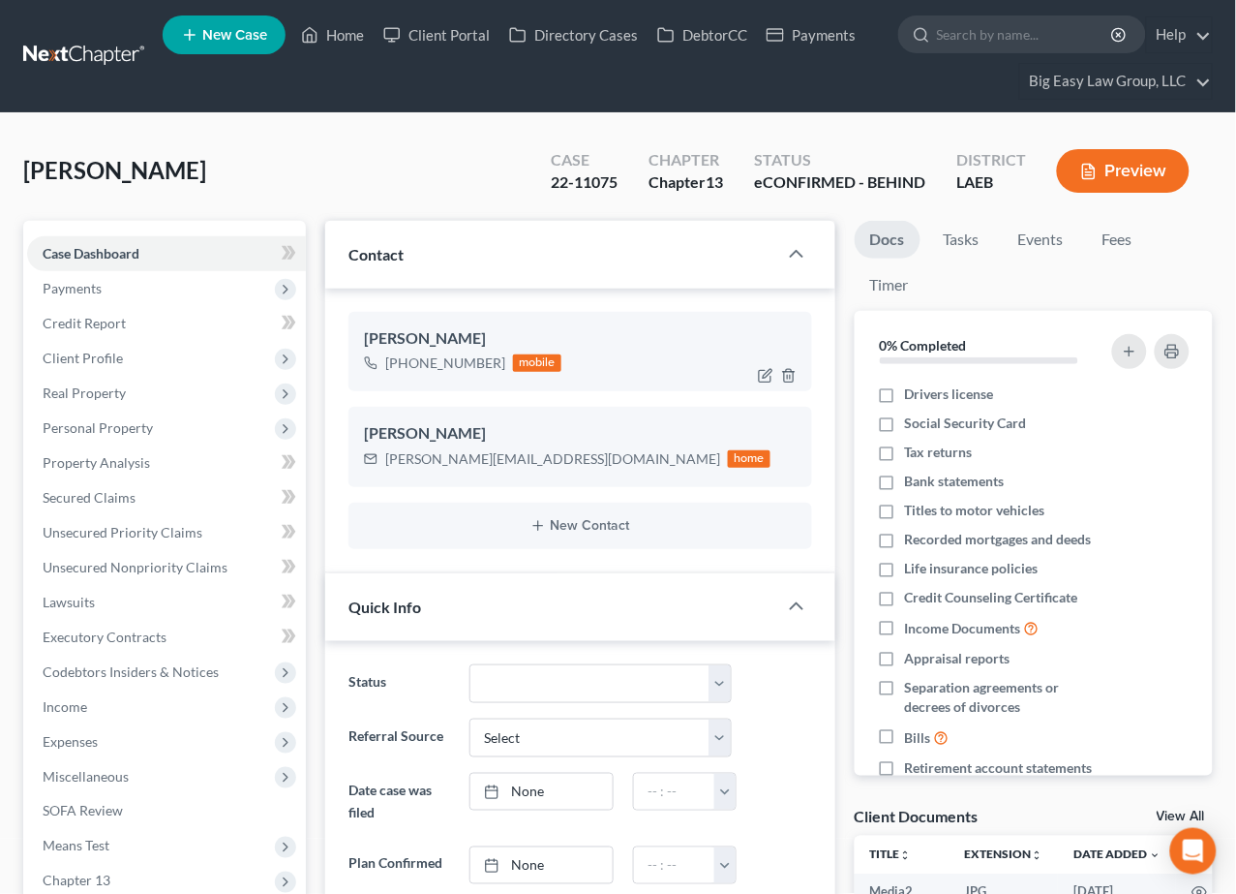
scroll to position [5929, 0]
click at [334, 34] on link "Home" at bounding box center [332, 34] width 82 height 35
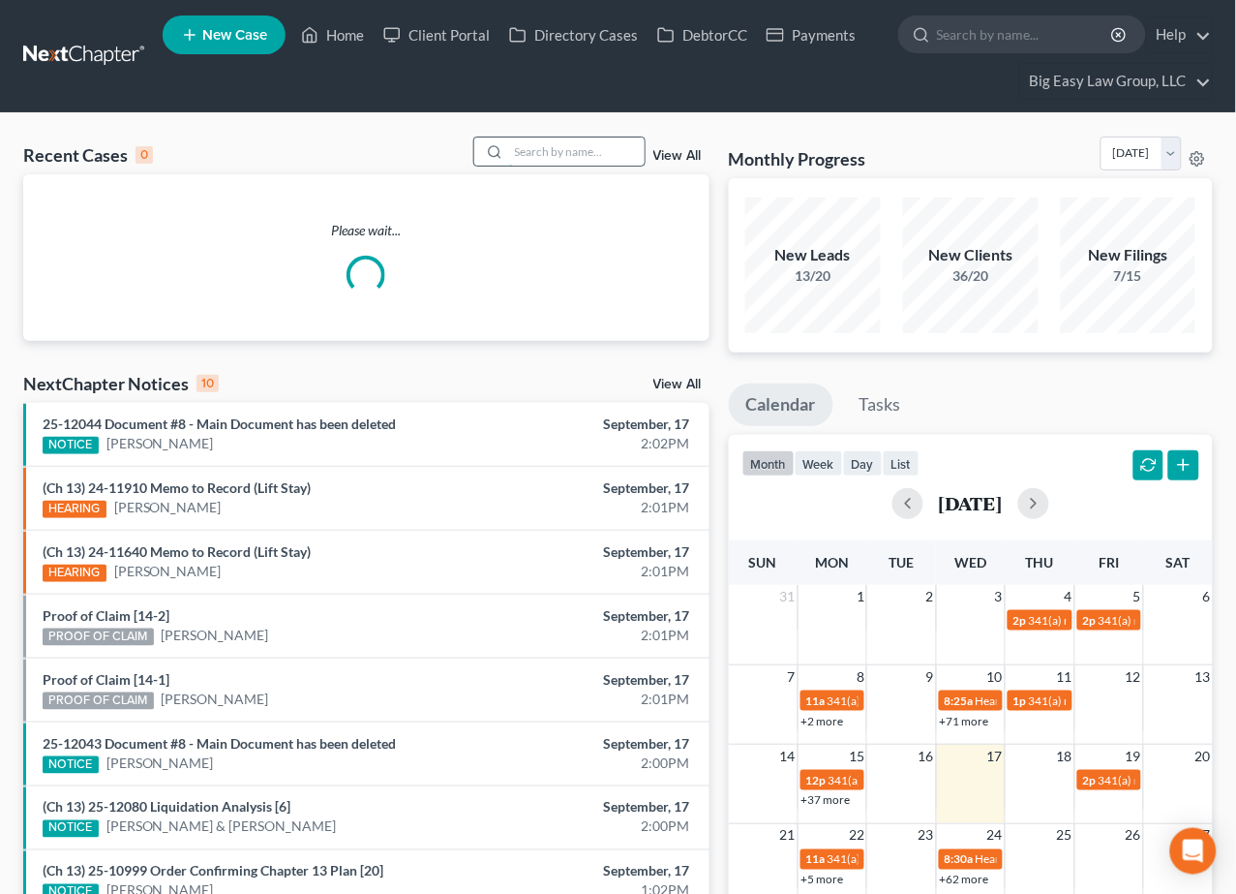
click at [525, 155] on input "search" at bounding box center [577, 151] width 136 height 28
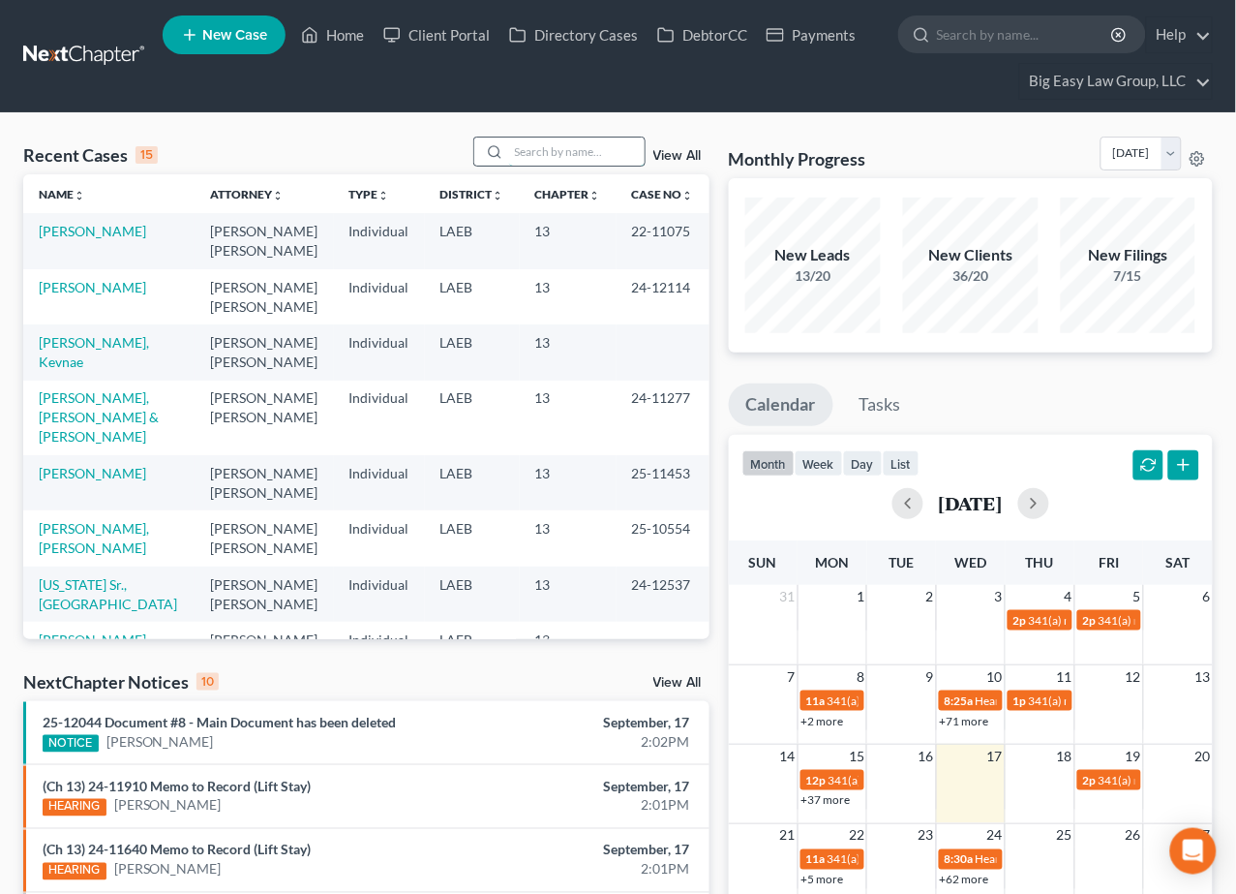
click at [622, 144] on input "search" at bounding box center [577, 151] width 136 height 28
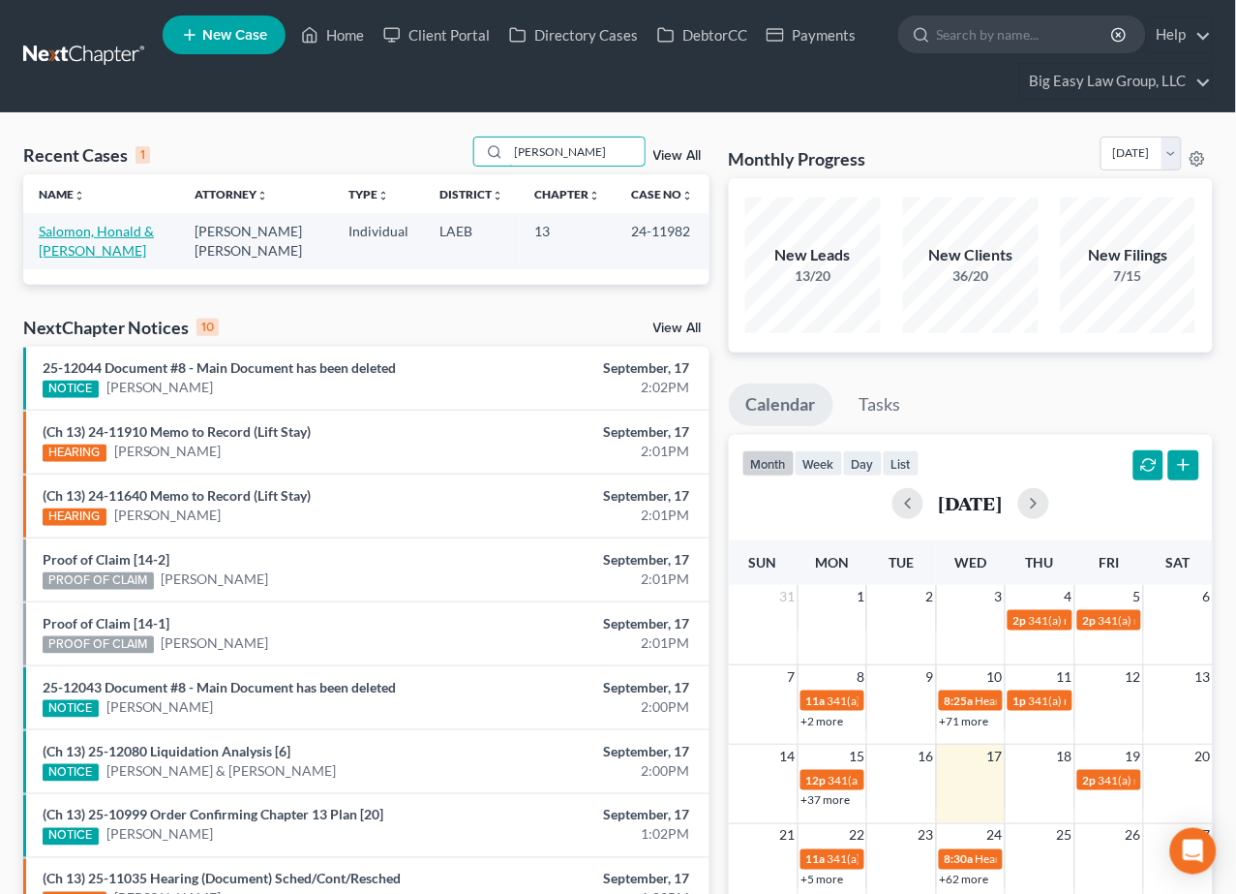
type input "salomon"
click at [92, 234] on link "Salomon, Honald & [PERSON_NAME]" at bounding box center [96, 241] width 115 height 36
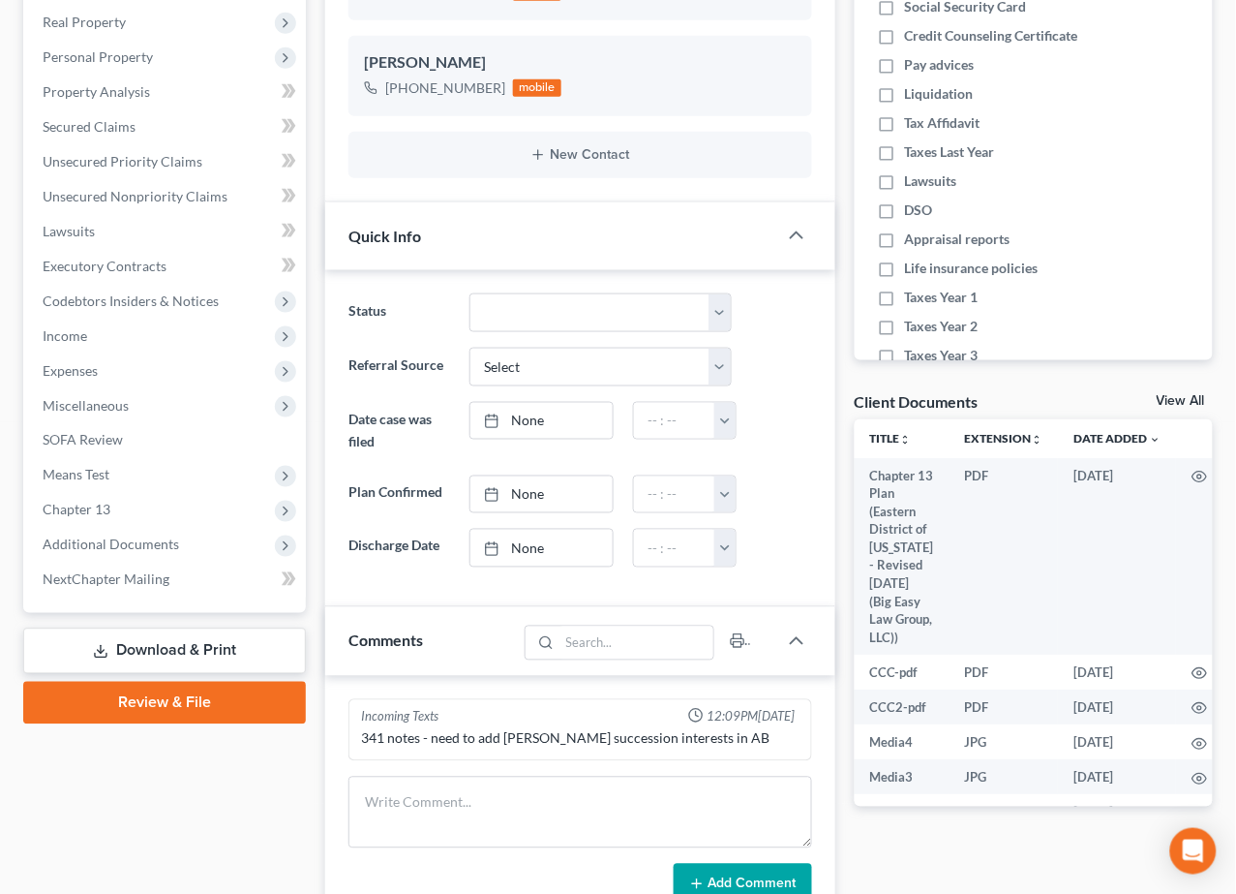
scroll to position [523, 0]
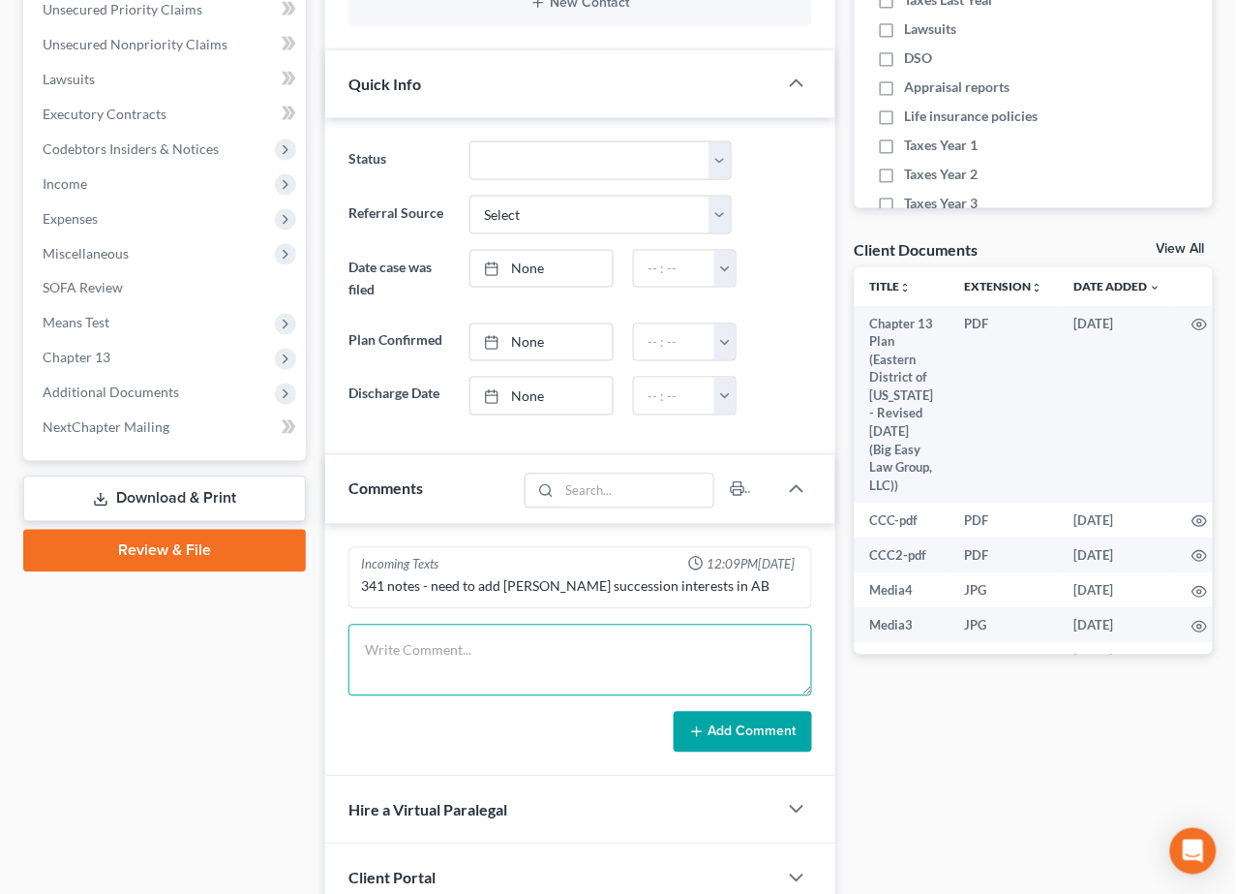
click at [494, 664] on textarea at bounding box center [580, 661] width 463 height 72
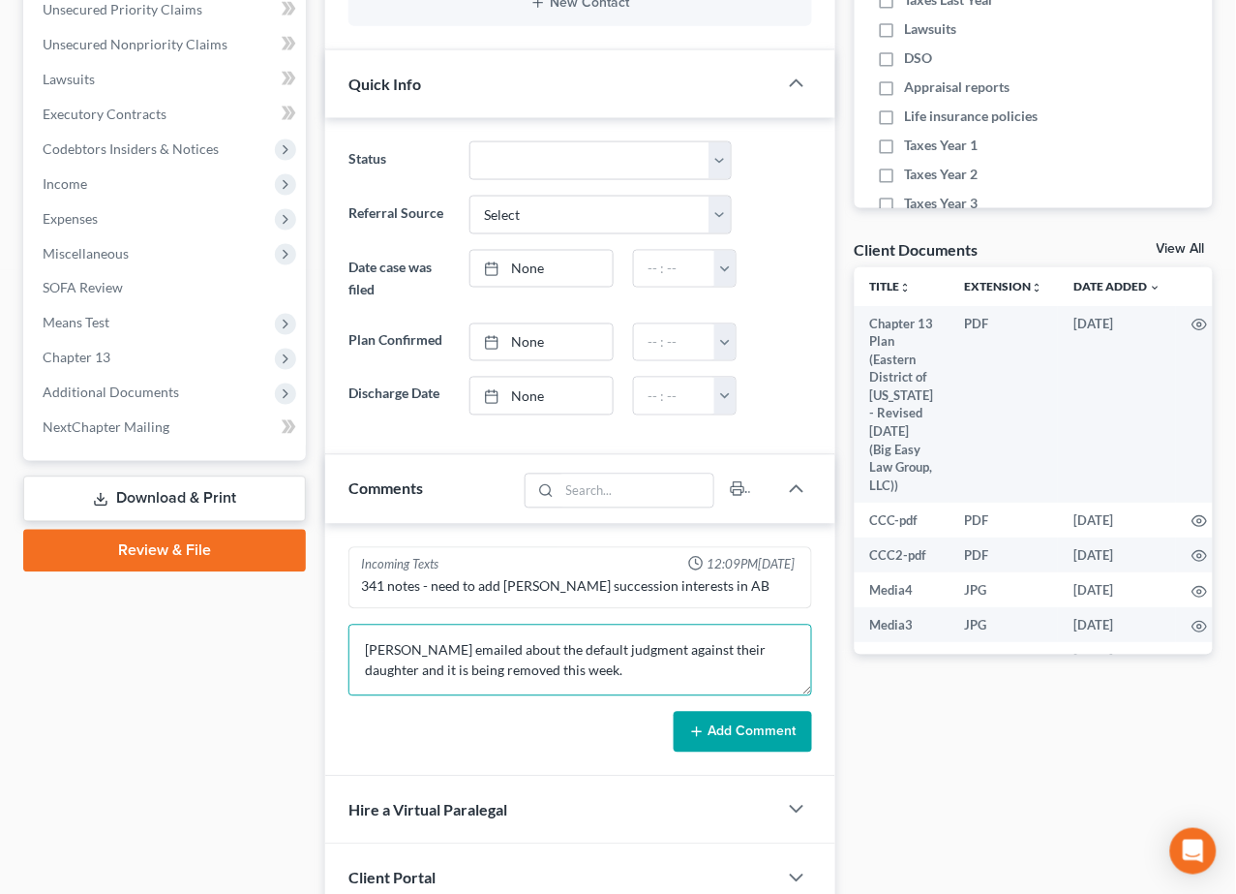
scroll to position [0, 0]
type textarea "Bryce emailed about the default judgment against their daughter and it is being…"
click at [724, 721] on button "Add Comment" at bounding box center [743, 732] width 138 height 41
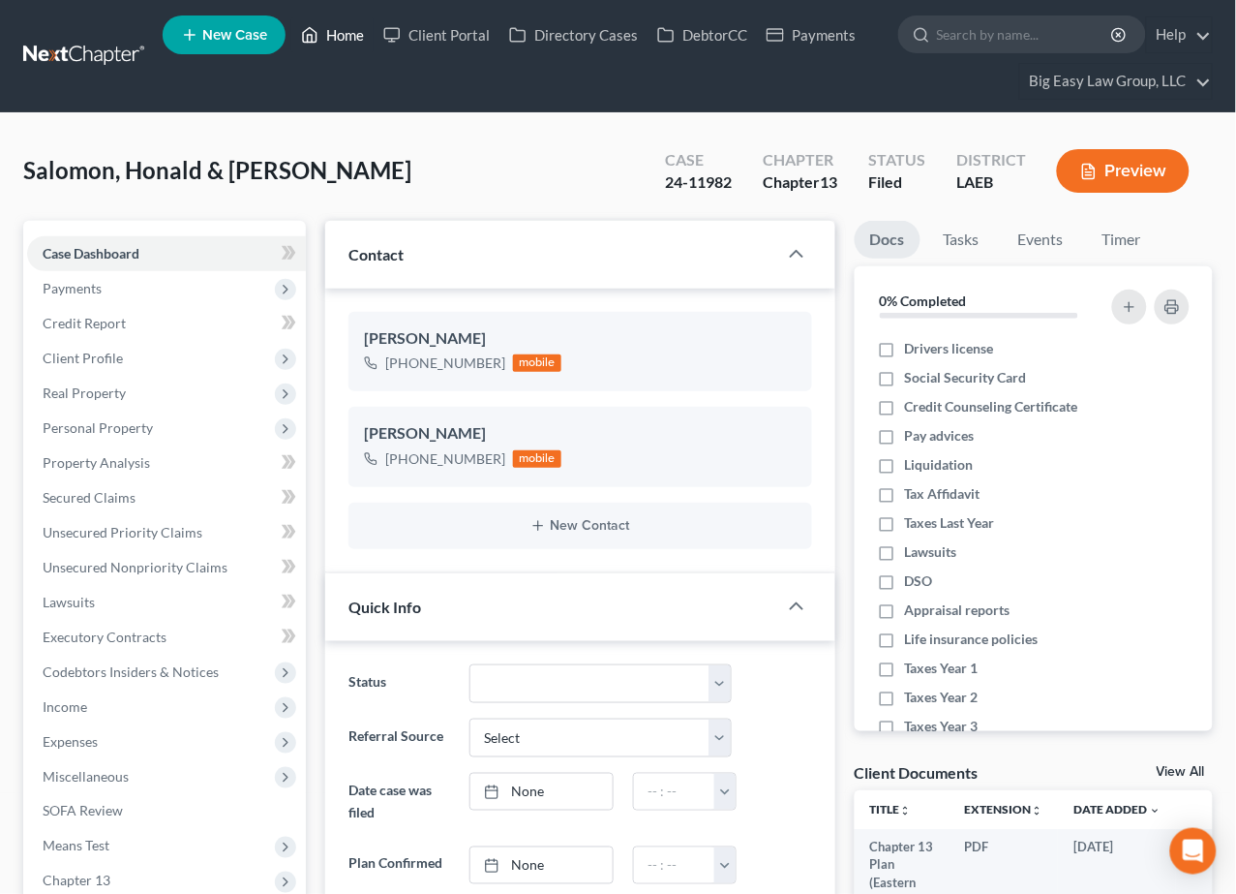
click at [329, 37] on link "Home" at bounding box center [332, 34] width 82 height 35
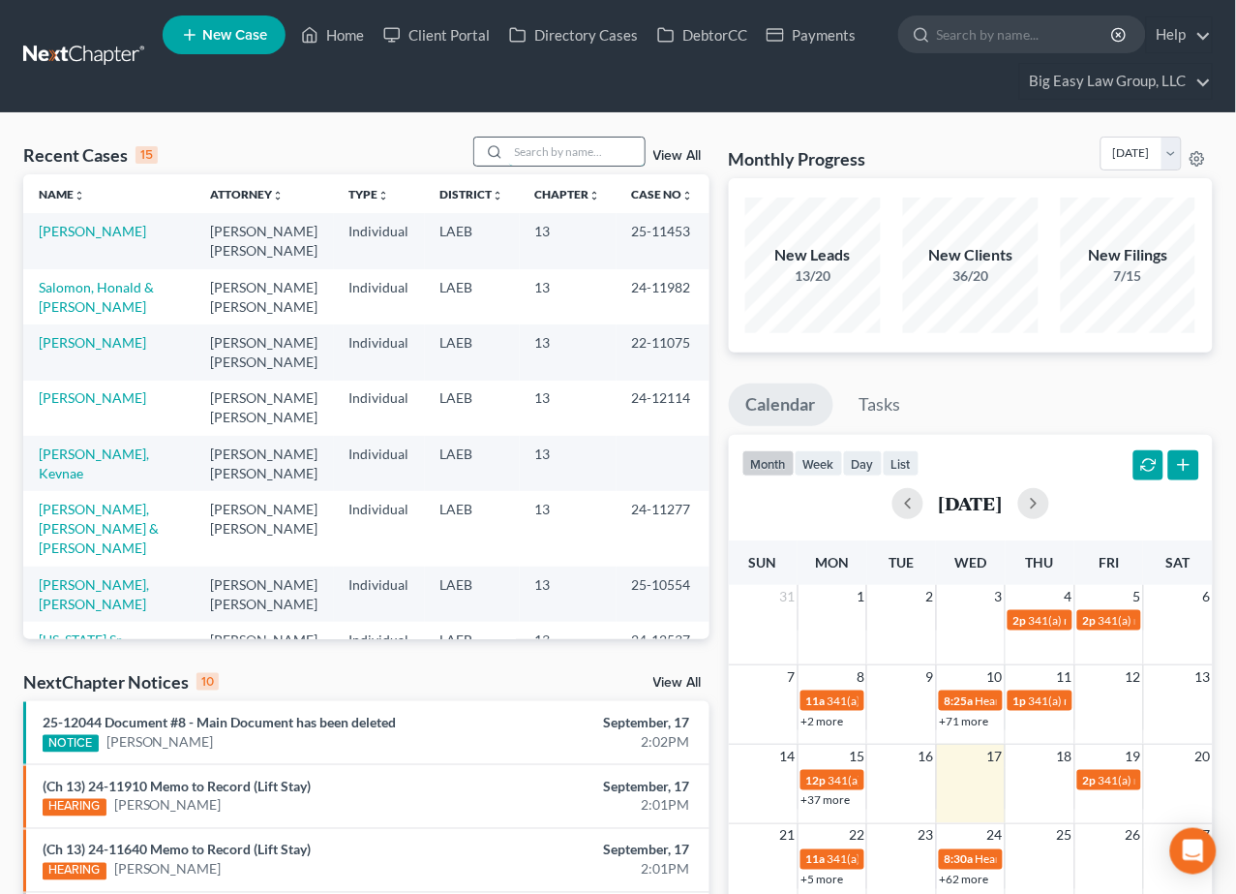
click at [618, 142] on input "search" at bounding box center [577, 151] width 136 height 28
type input "knight"
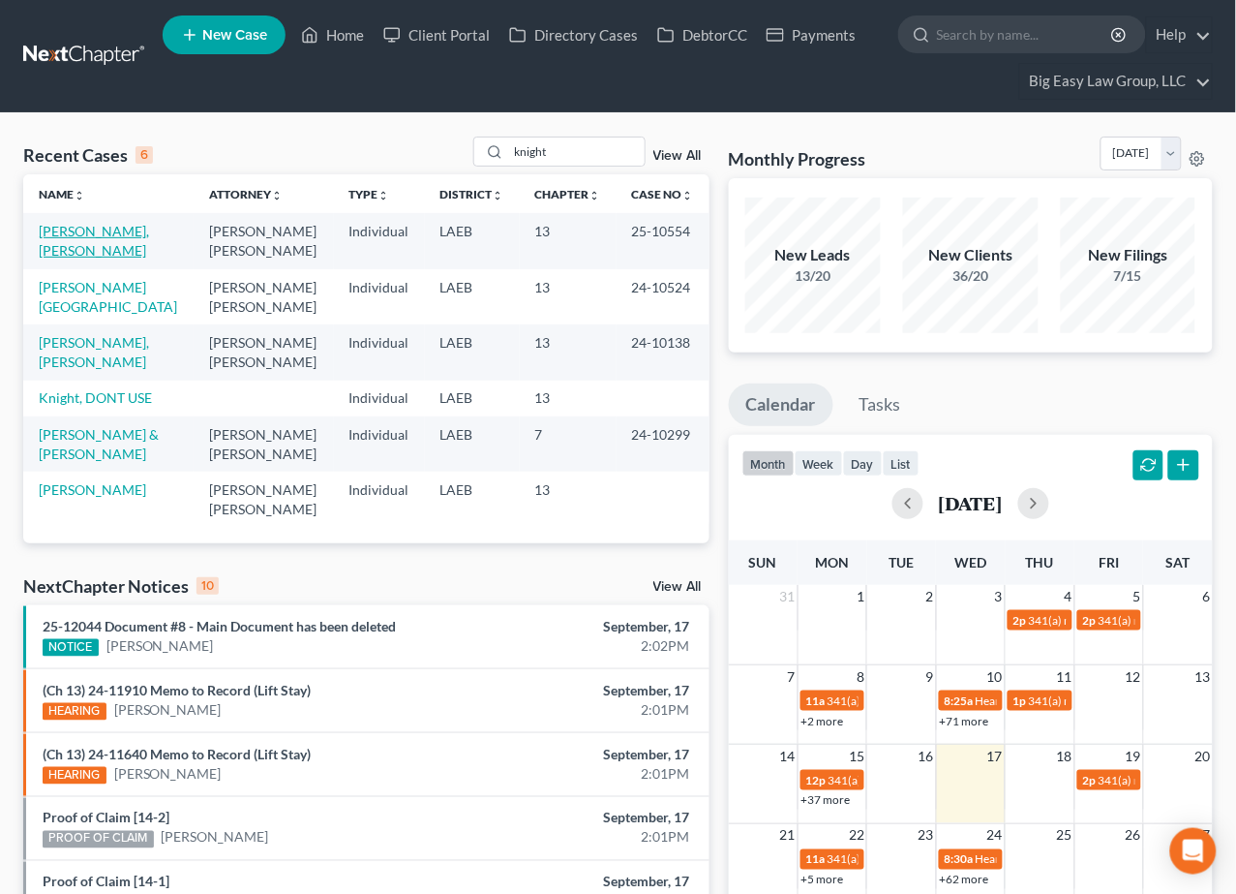
click at [86, 237] on link "[PERSON_NAME], [PERSON_NAME]" at bounding box center [94, 241] width 110 height 36
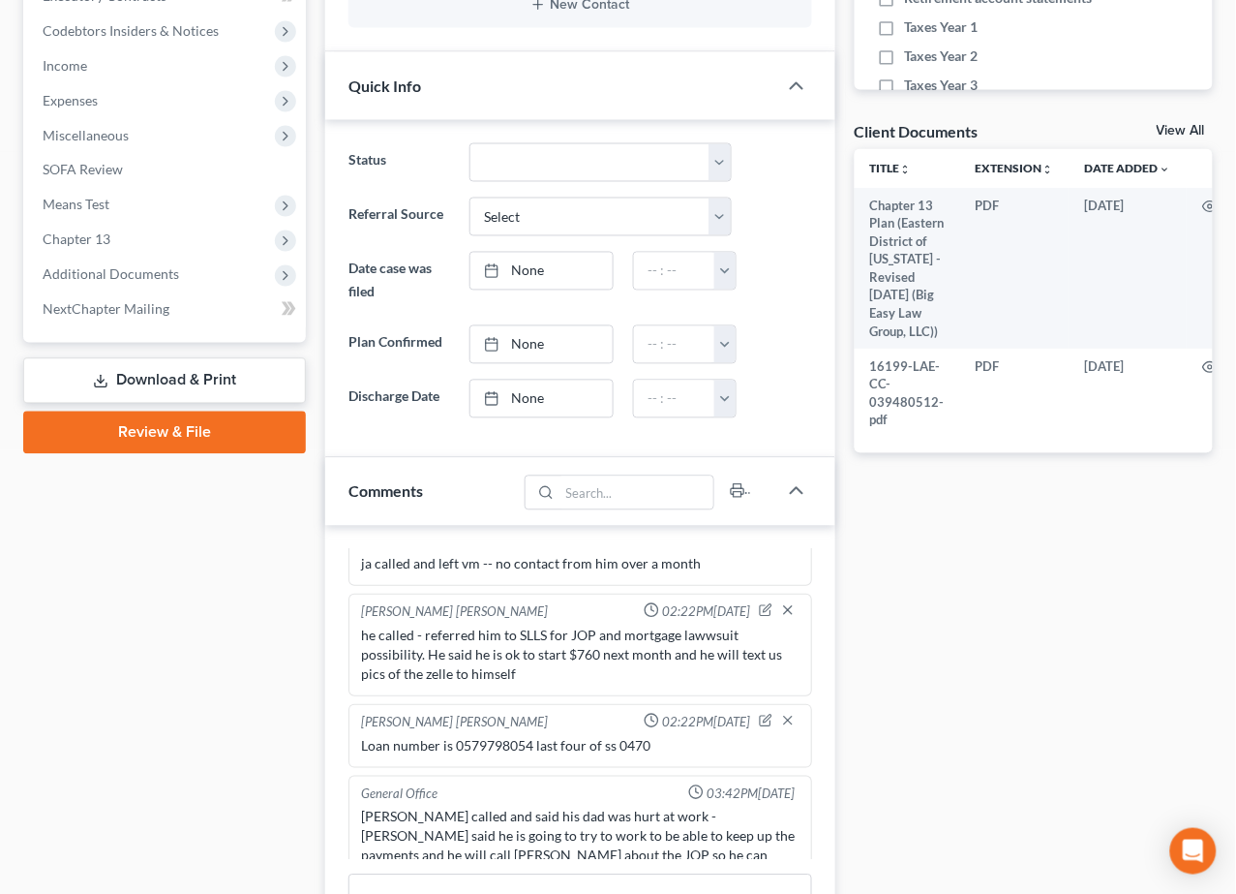
scroll to position [32537, 0]
click at [201, 276] on span "Additional Documents" at bounding box center [166, 275] width 279 height 35
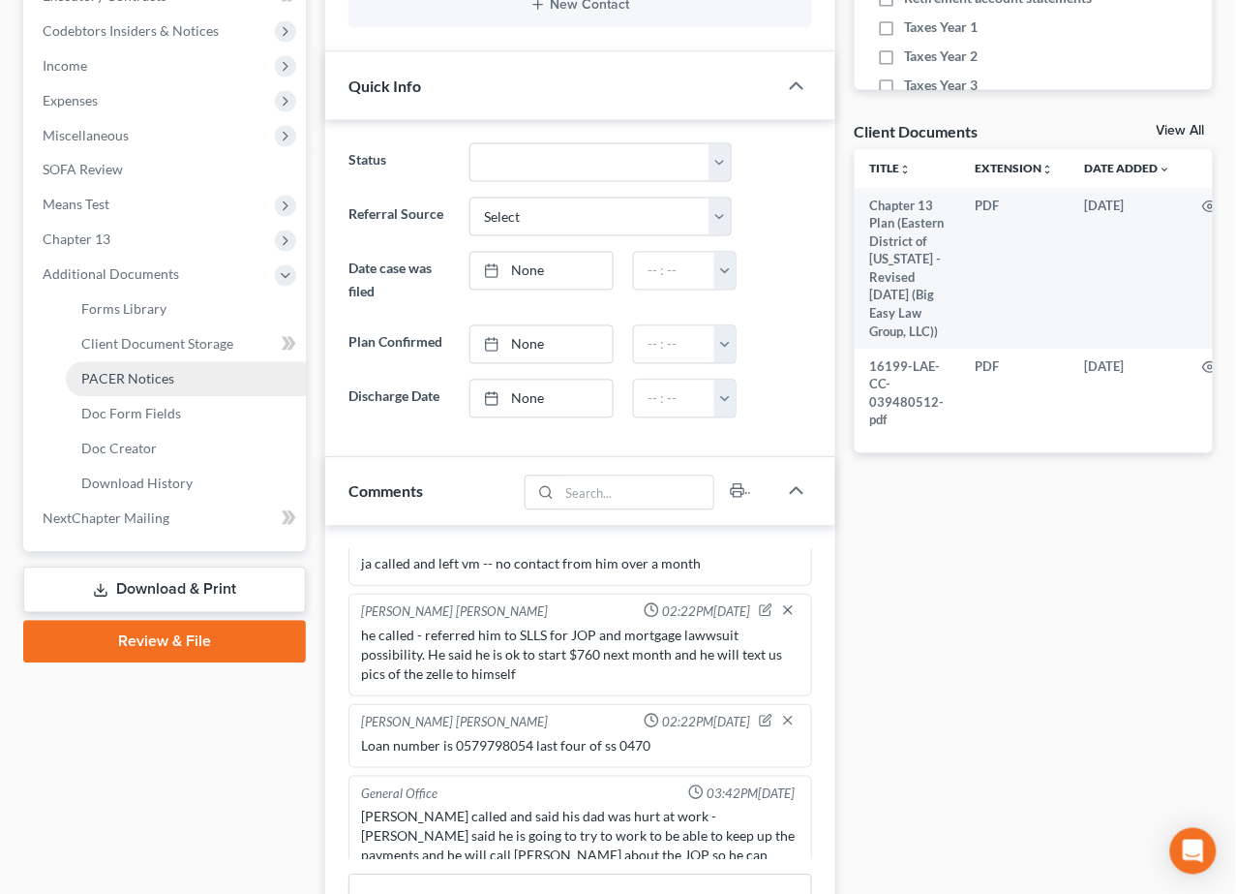
click at [214, 378] on link "PACER Notices" at bounding box center [186, 379] width 240 height 35
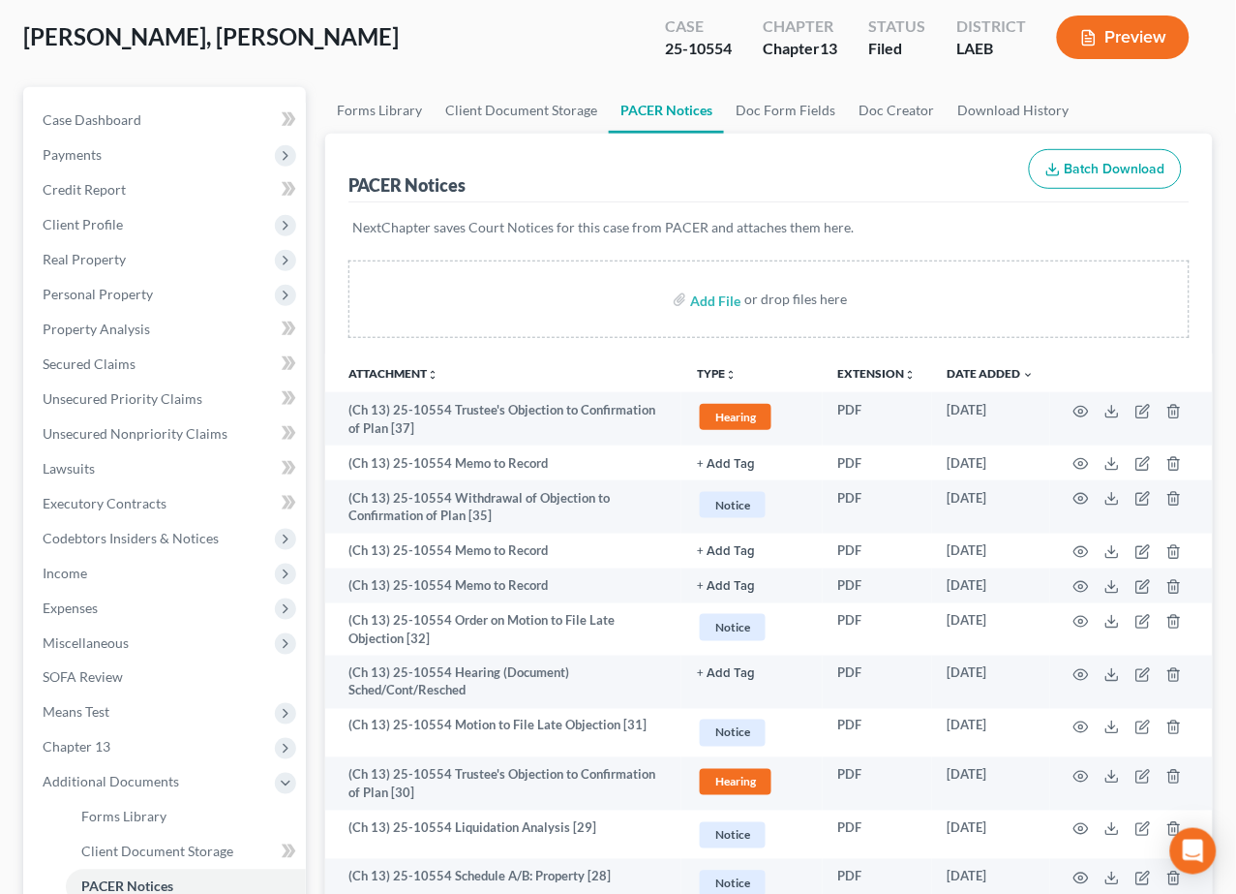
scroll to position [401, 0]
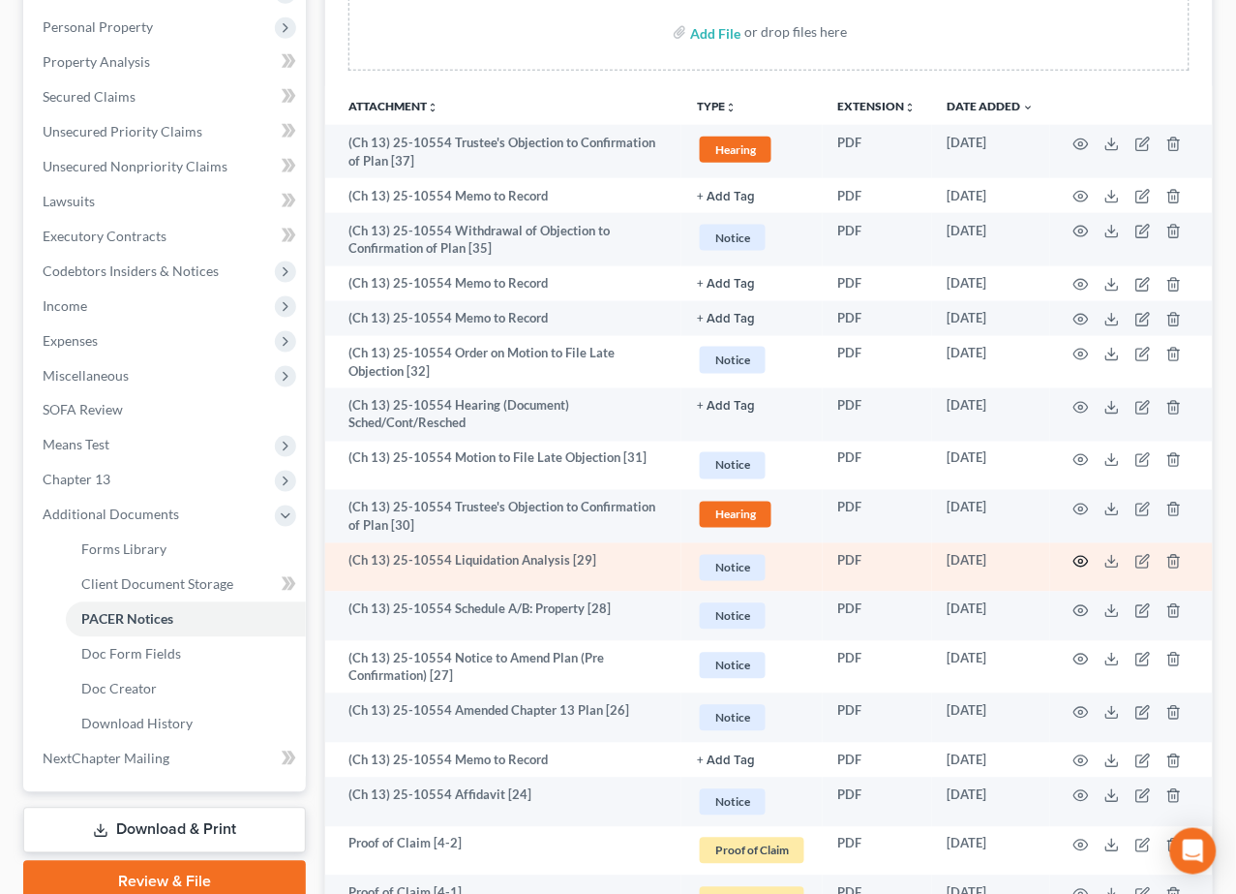
click at [1083, 563] on circle "button" at bounding box center [1082, 562] width 4 height 4
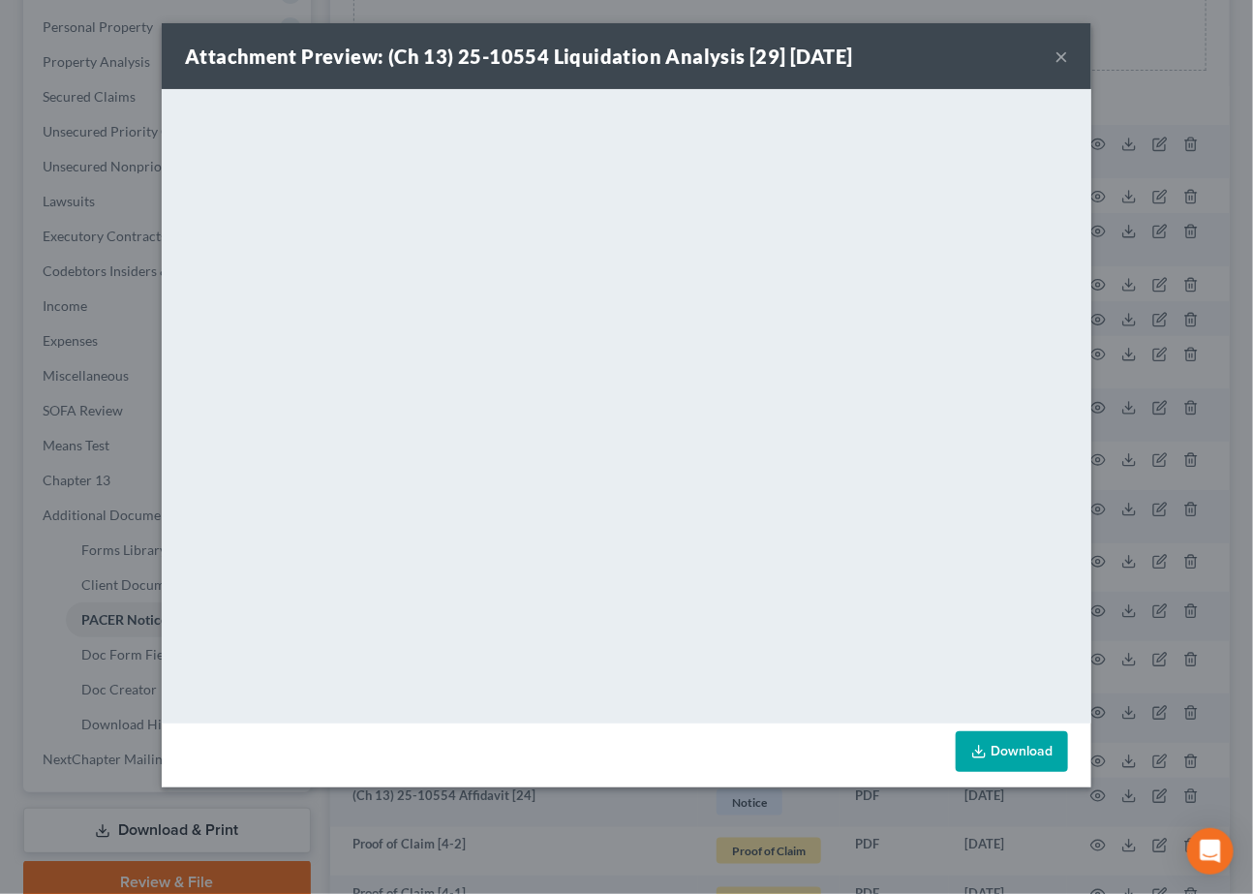
click at [1058, 50] on button "×" at bounding box center [1061, 56] width 14 height 23
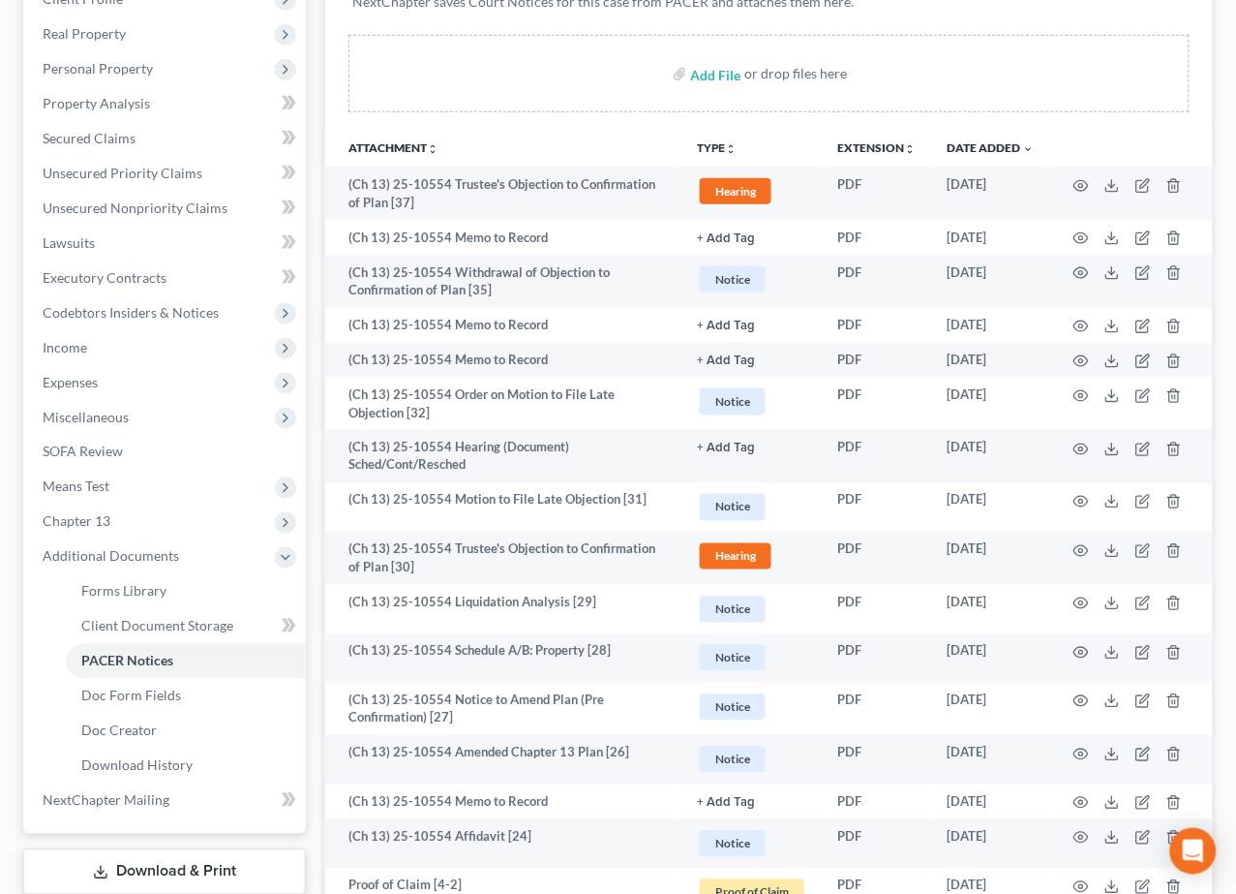
scroll to position [351, 0]
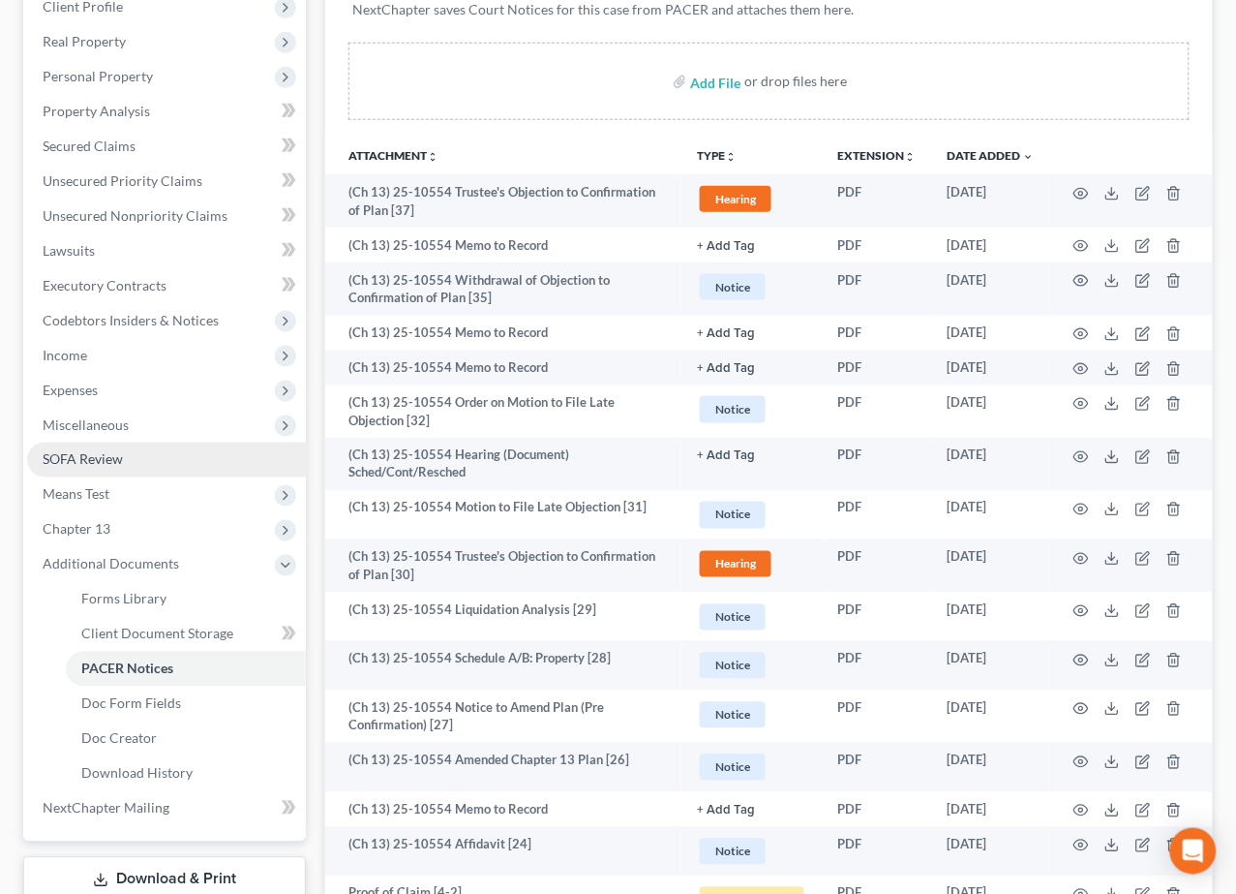
click at [182, 458] on link "SOFA Review" at bounding box center [166, 459] width 279 height 35
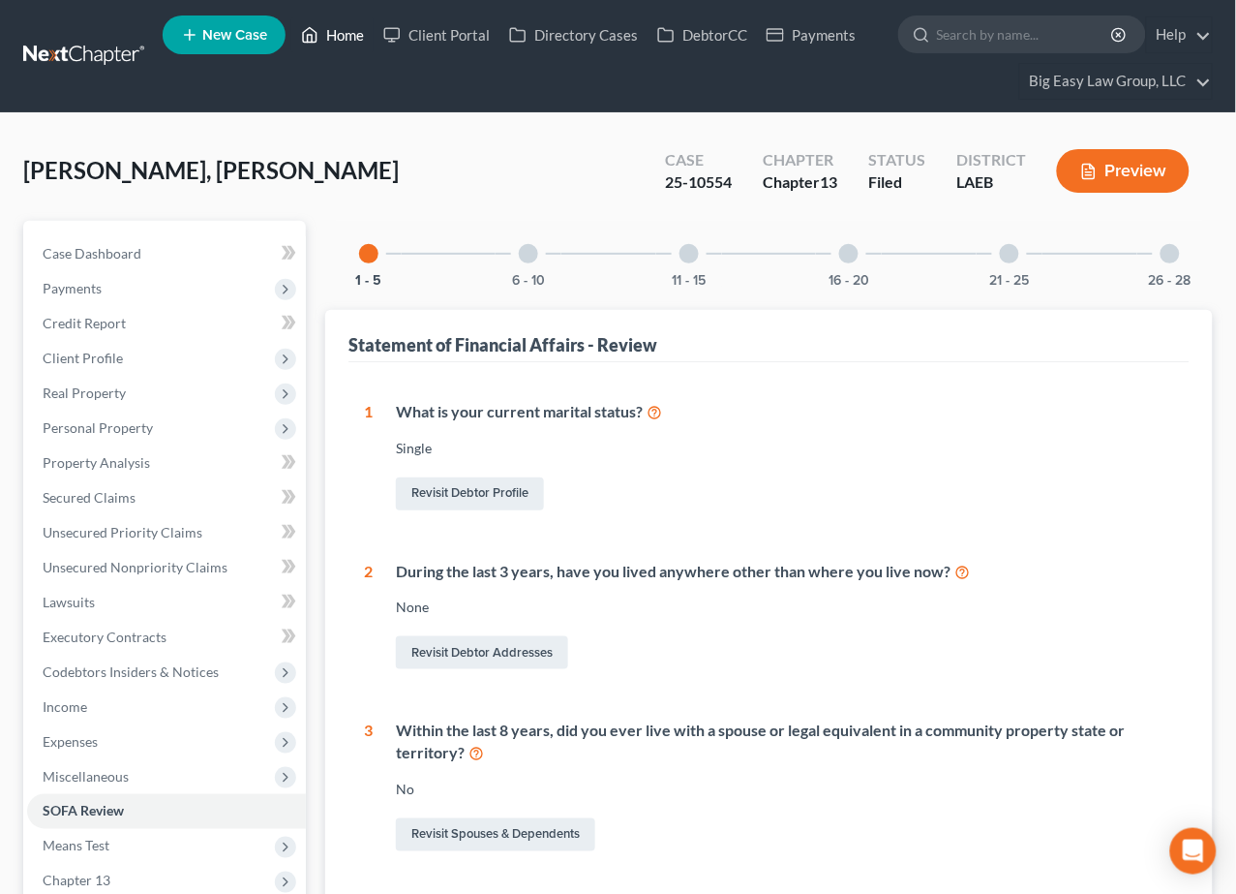
click at [341, 29] on link "Home" at bounding box center [332, 34] width 82 height 35
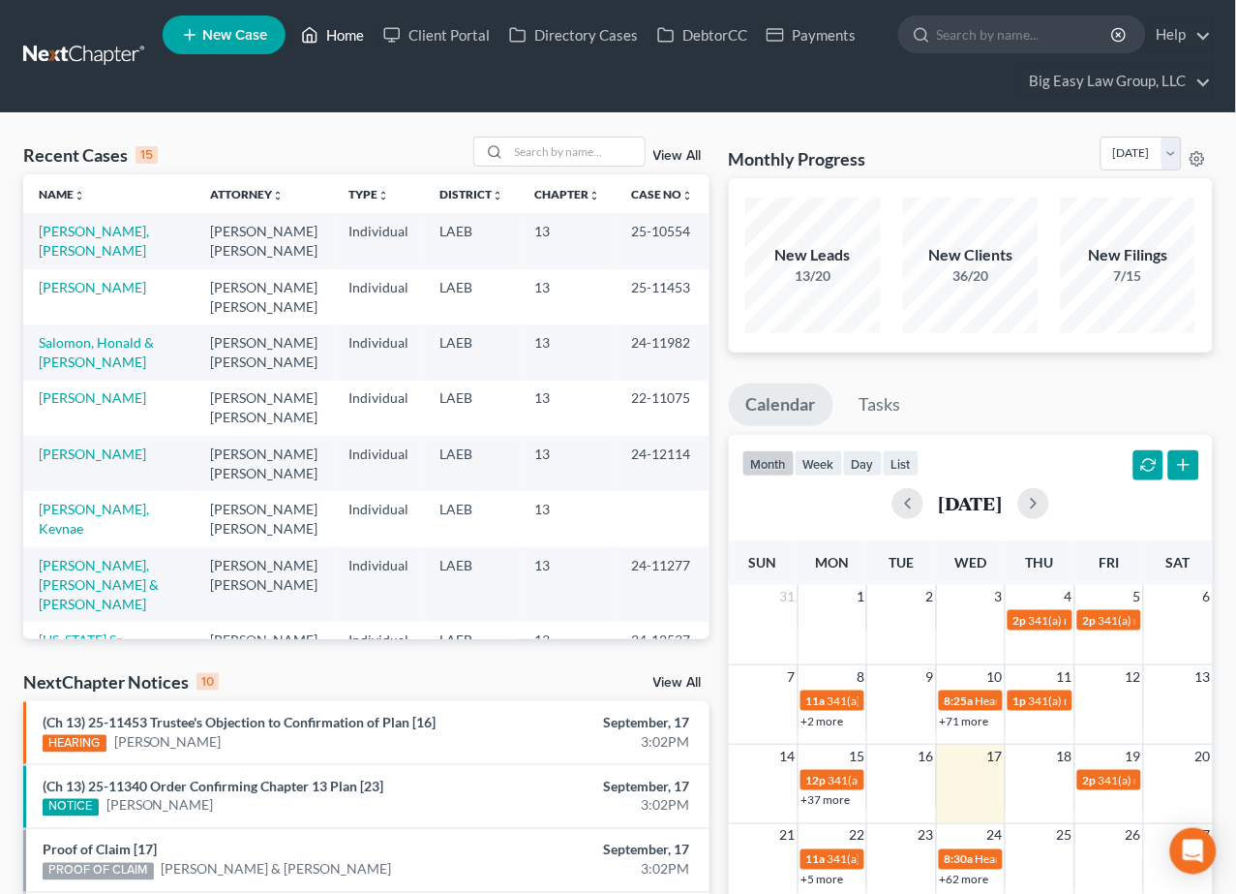
click at [338, 34] on link "Home" at bounding box center [332, 34] width 82 height 35
click at [130, 229] on link "[PERSON_NAME], [PERSON_NAME]" at bounding box center [94, 241] width 110 height 36
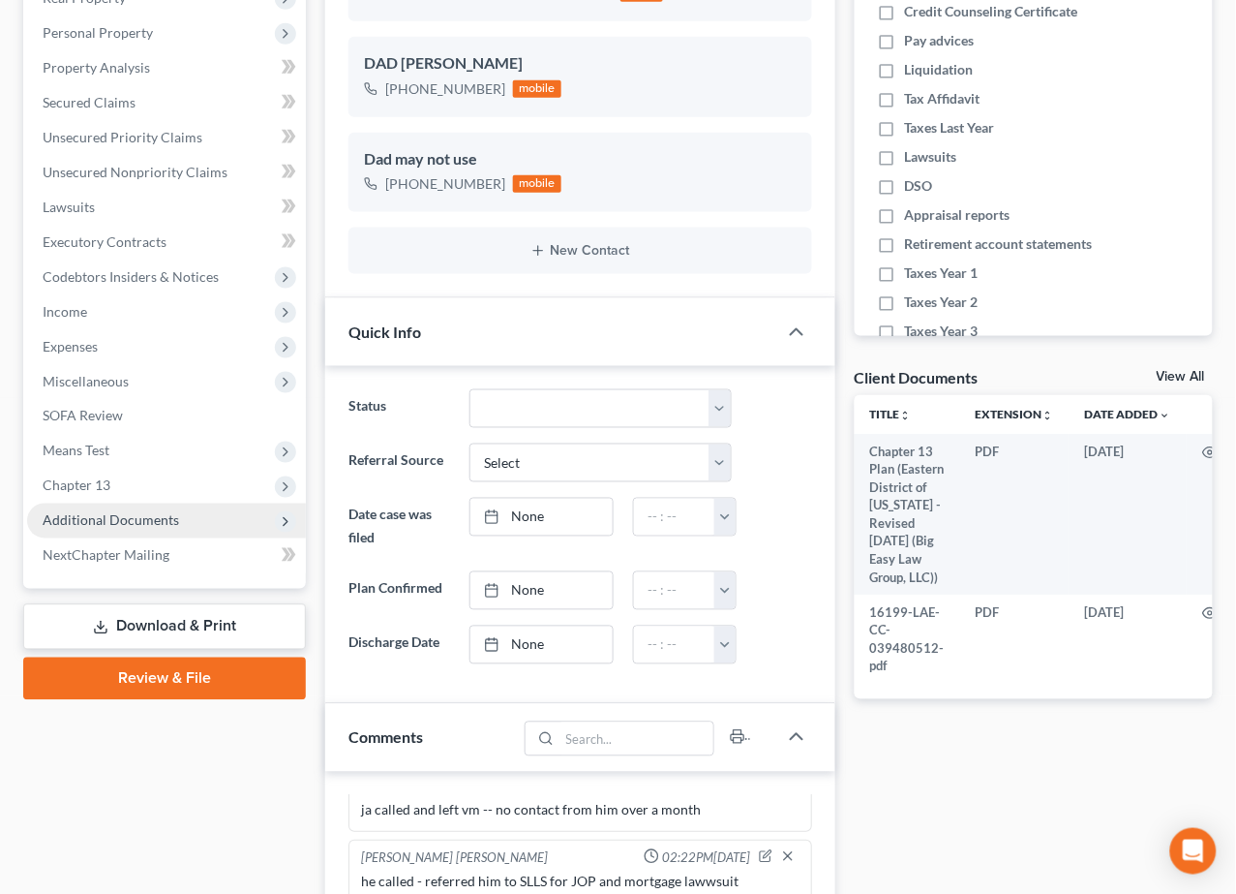
scroll to position [32537, 0]
click at [165, 524] on span "Additional Documents" at bounding box center [111, 520] width 137 height 16
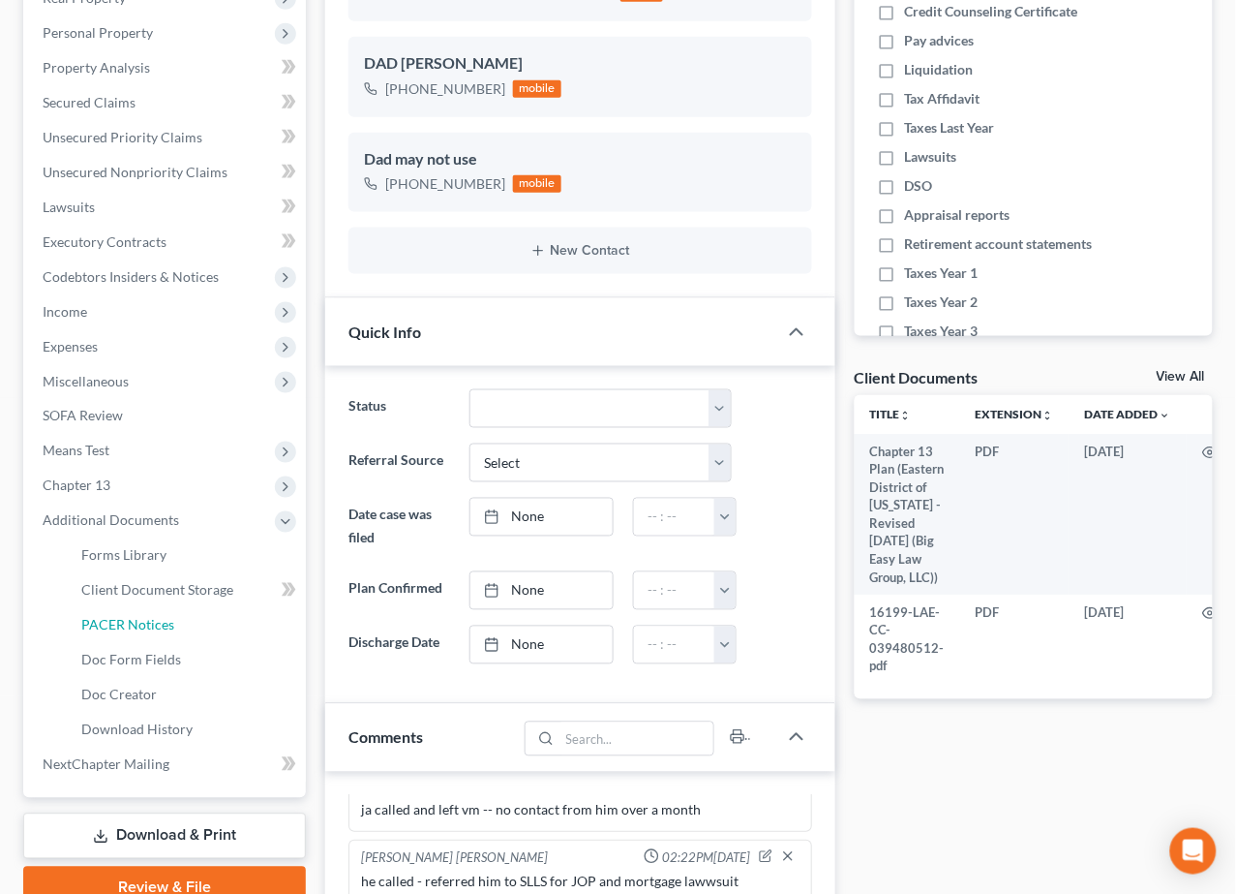
click at [227, 623] on link "PACER Notices" at bounding box center [186, 625] width 240 height 35
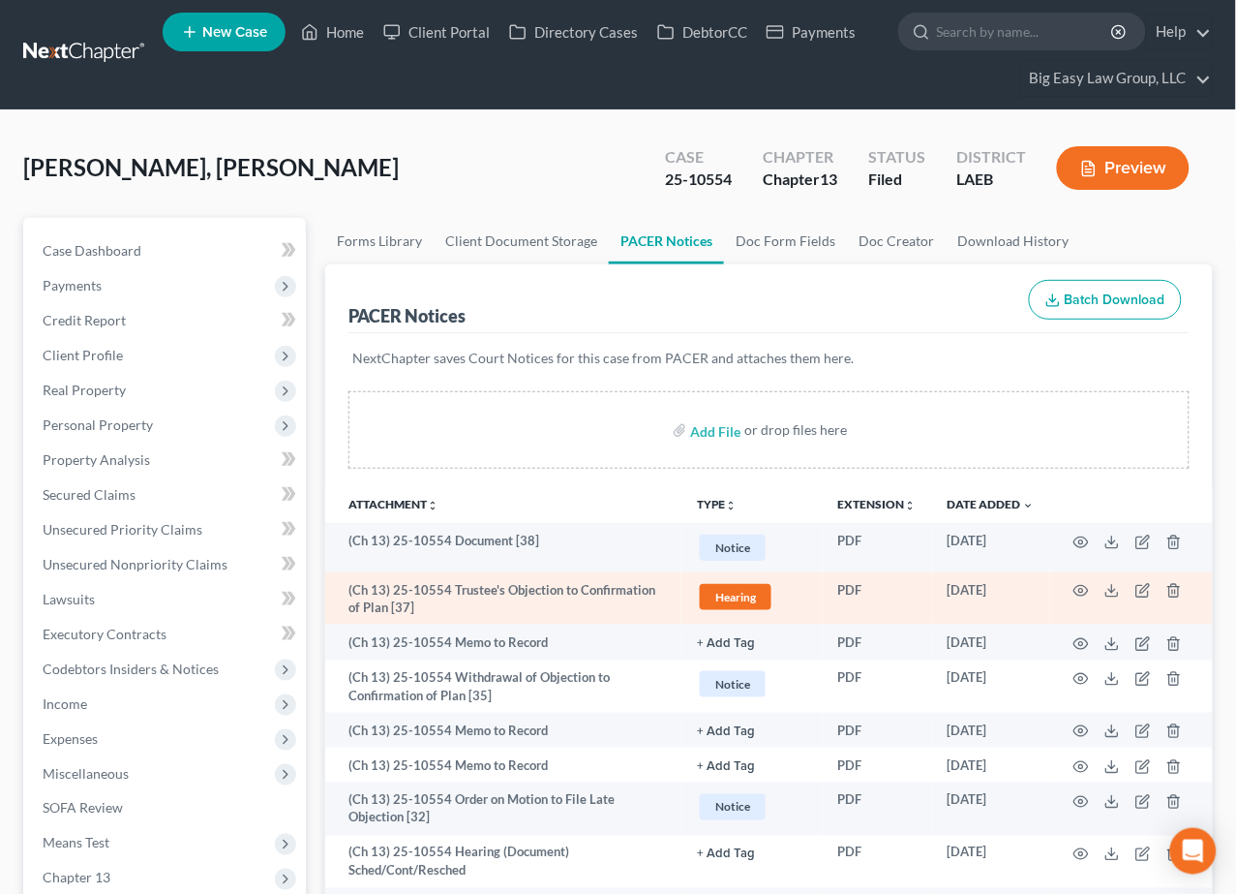
scroll to position [4, 0]
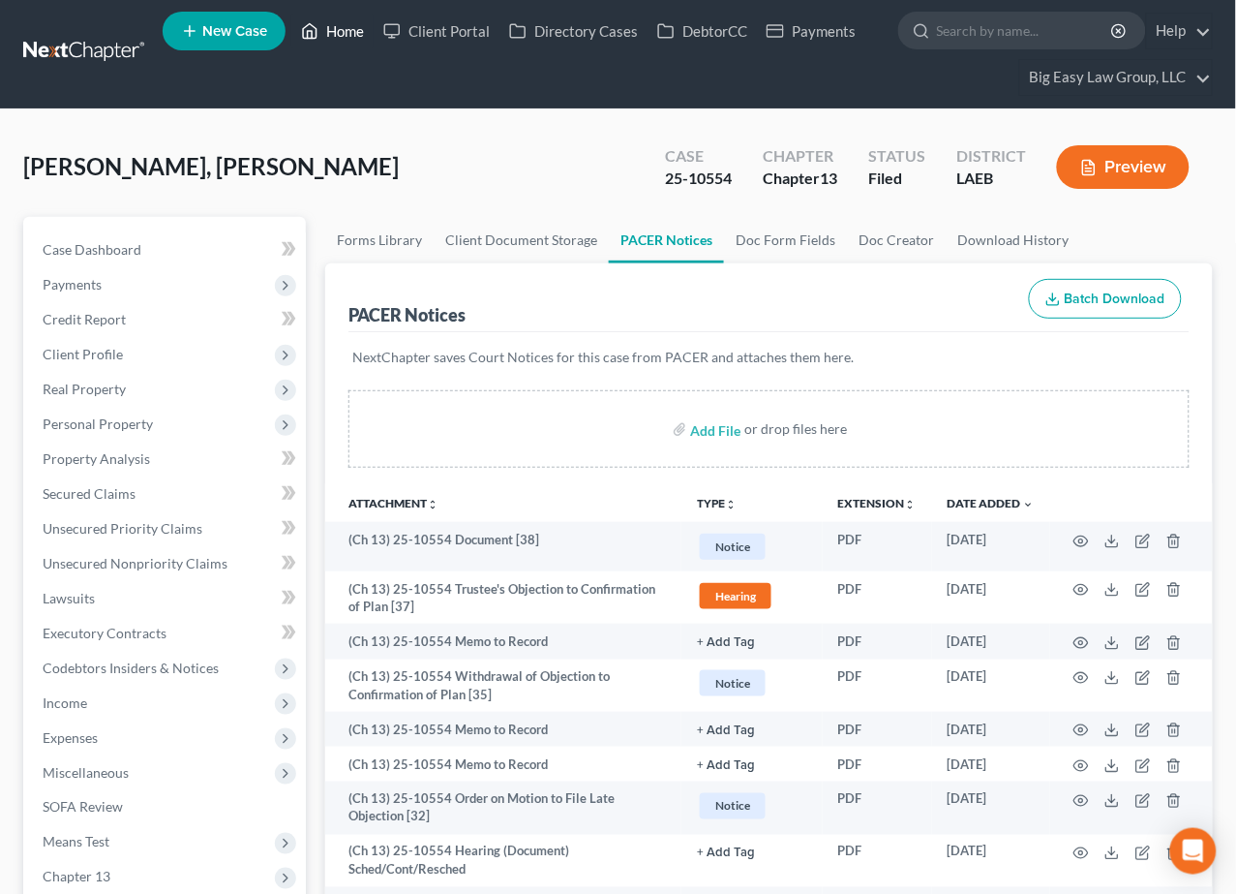
click at [349, 34] on link "Home" at bounding box center [332, 31] width 82 height 35
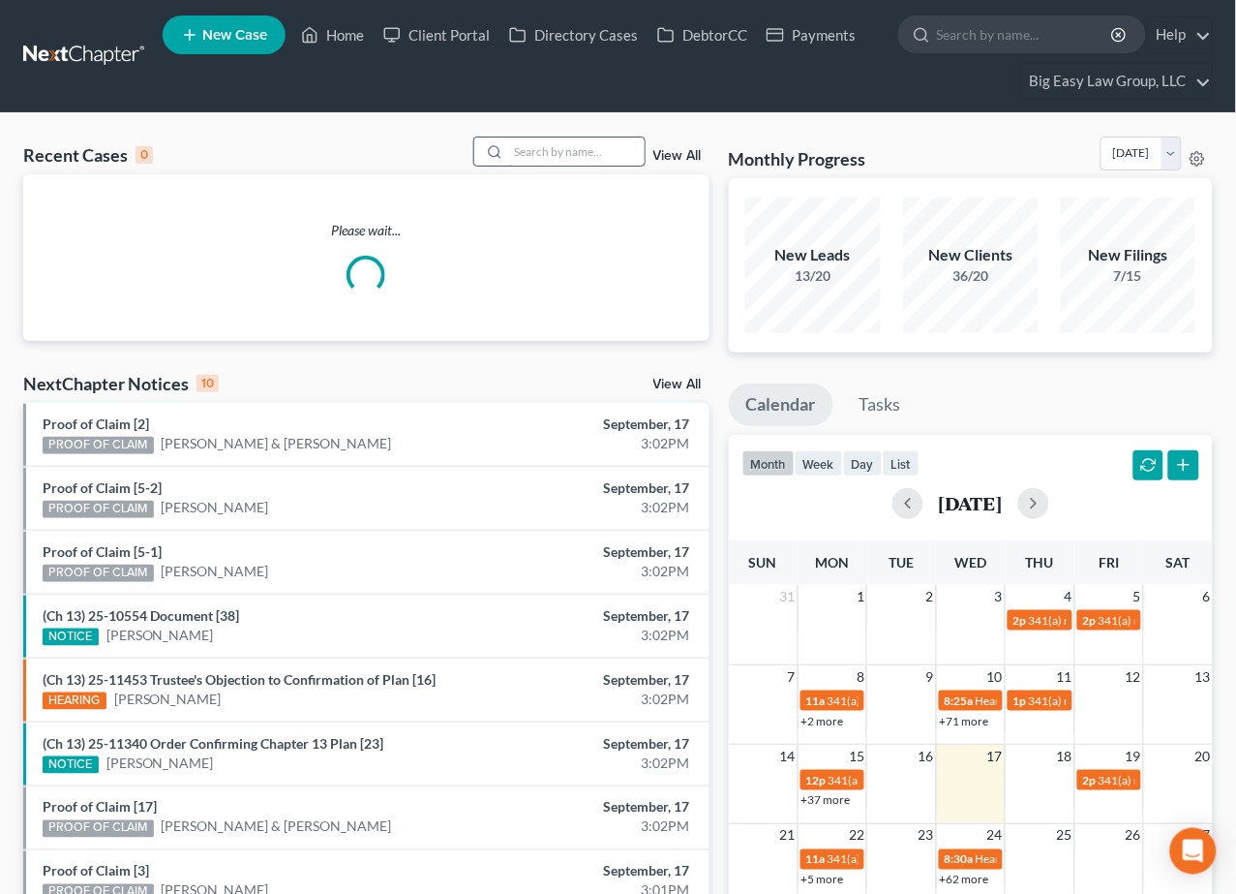
click at [559, 141] on input "search" at bounding box center [577, 151] width 136 height 28
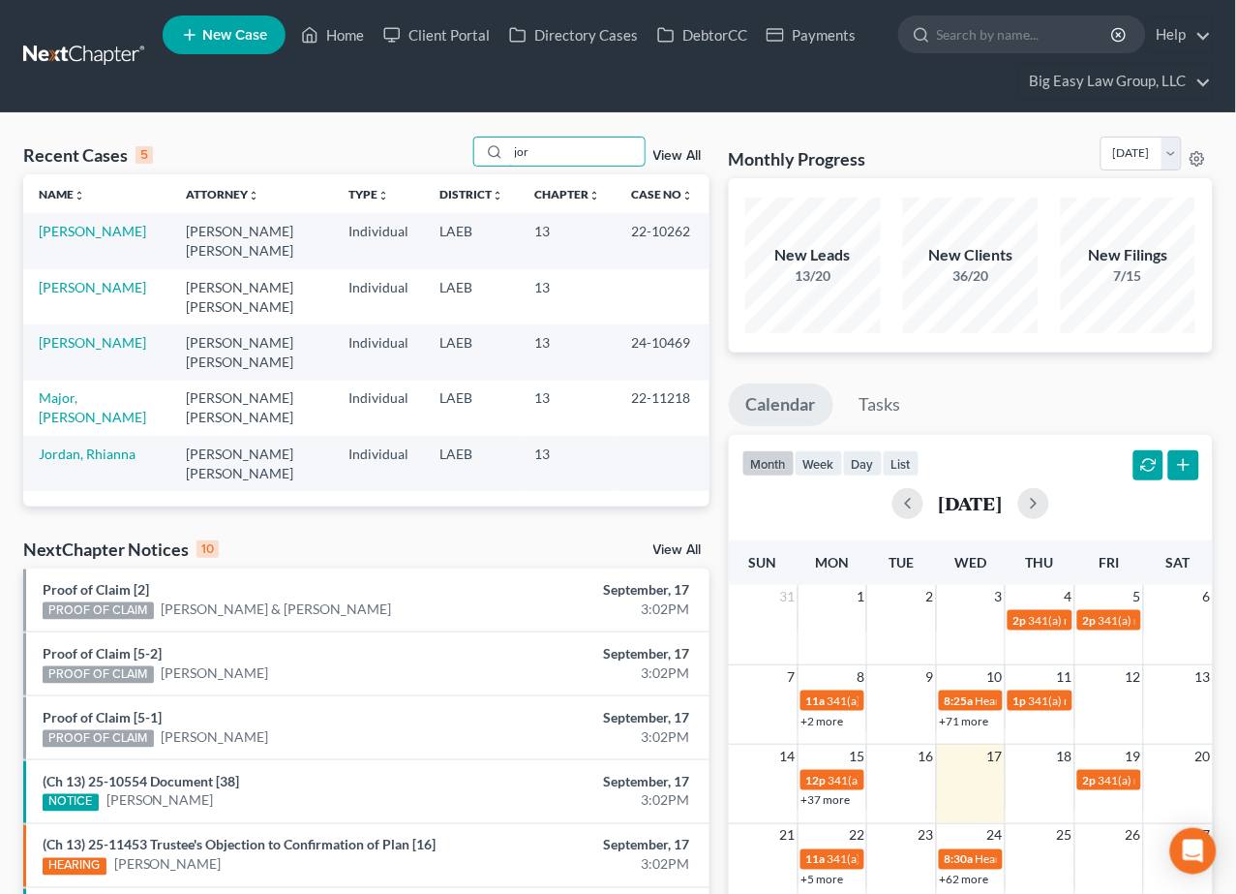
drag, startPoint x: 546, startPoint y: 156, endPoint x: 407, endPoint y: 103, distance: 149.2
click at [412, 107] on div "Home New Case Client Portal Directory Cases DebtorCC Payments Big Easy Law Grou…" at bounding box center [618, 647] width 1236 height 1295
type input "august"
